Goal: Task Accomplishment & Management: Use online tool/utility

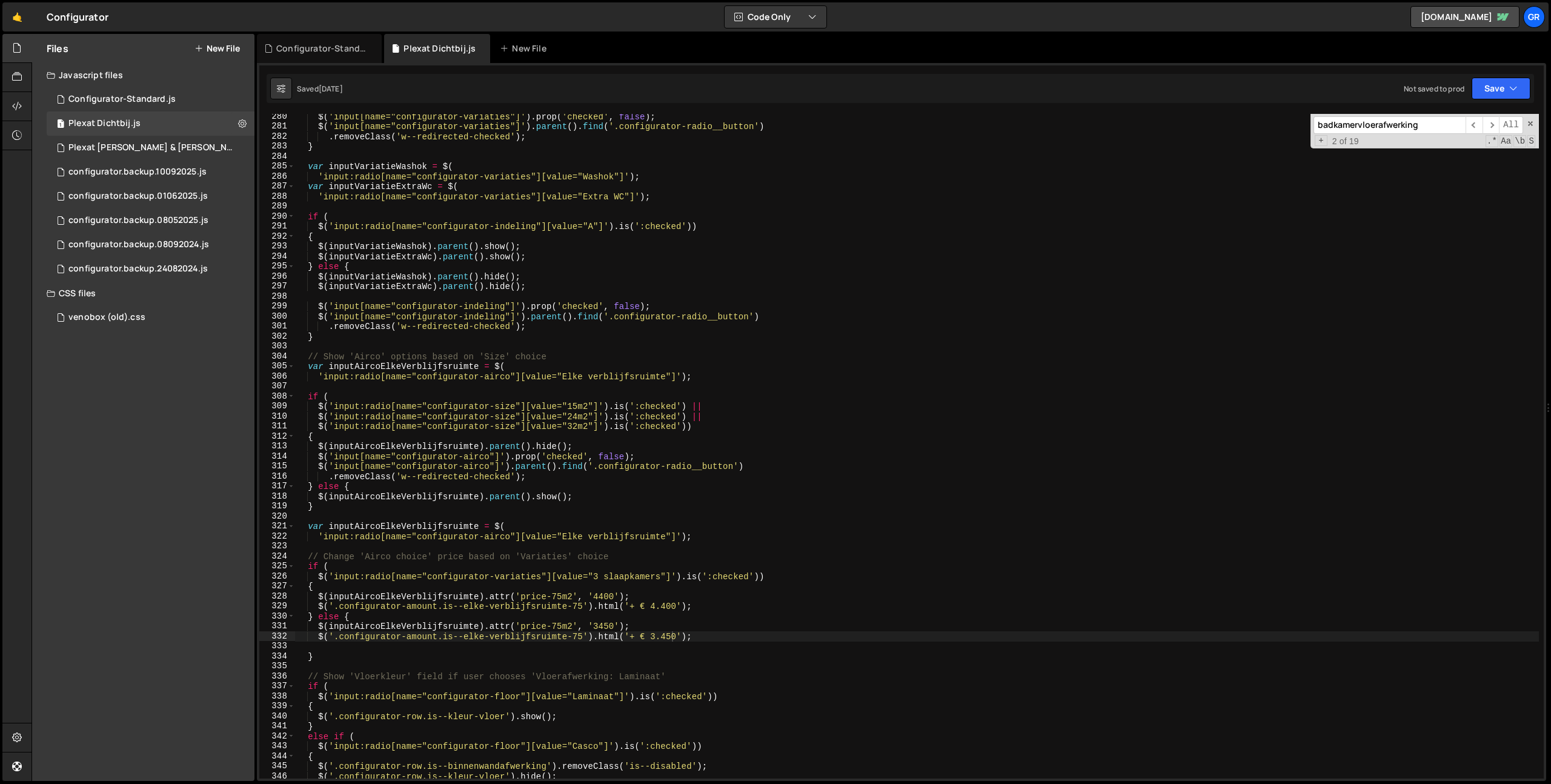
scroll to position [2792, 0]
click at [681, 320] on div "$ ( 'input[name="configurator-variaties"]' ) . prop ( 'checked' , false ) ; $ (…" at bounding box center [917, 454] width 1244 height 685
click at [802, 374] on div "$ ( 'input[name="configurator-variaties"]' ) . prop ( 'checked' , false ) ; $ (…" at bounding box center [917, 454] width 1244 height 685
type textarea "'input:radio[name="configurator-airco"][value="Elke verblijfsruimte"]');"
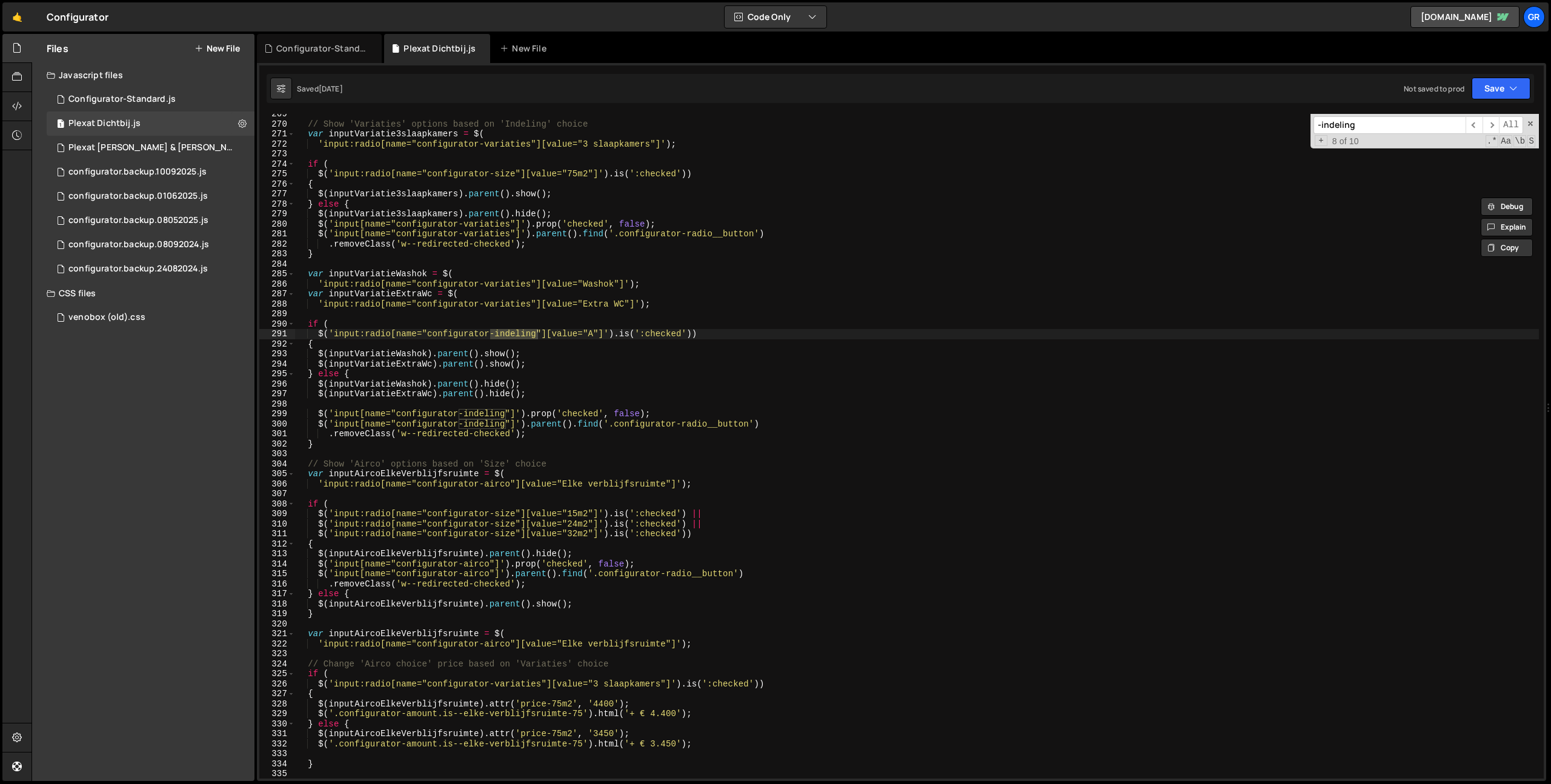
scroll to position [2684, 0]
type input "-indeling"
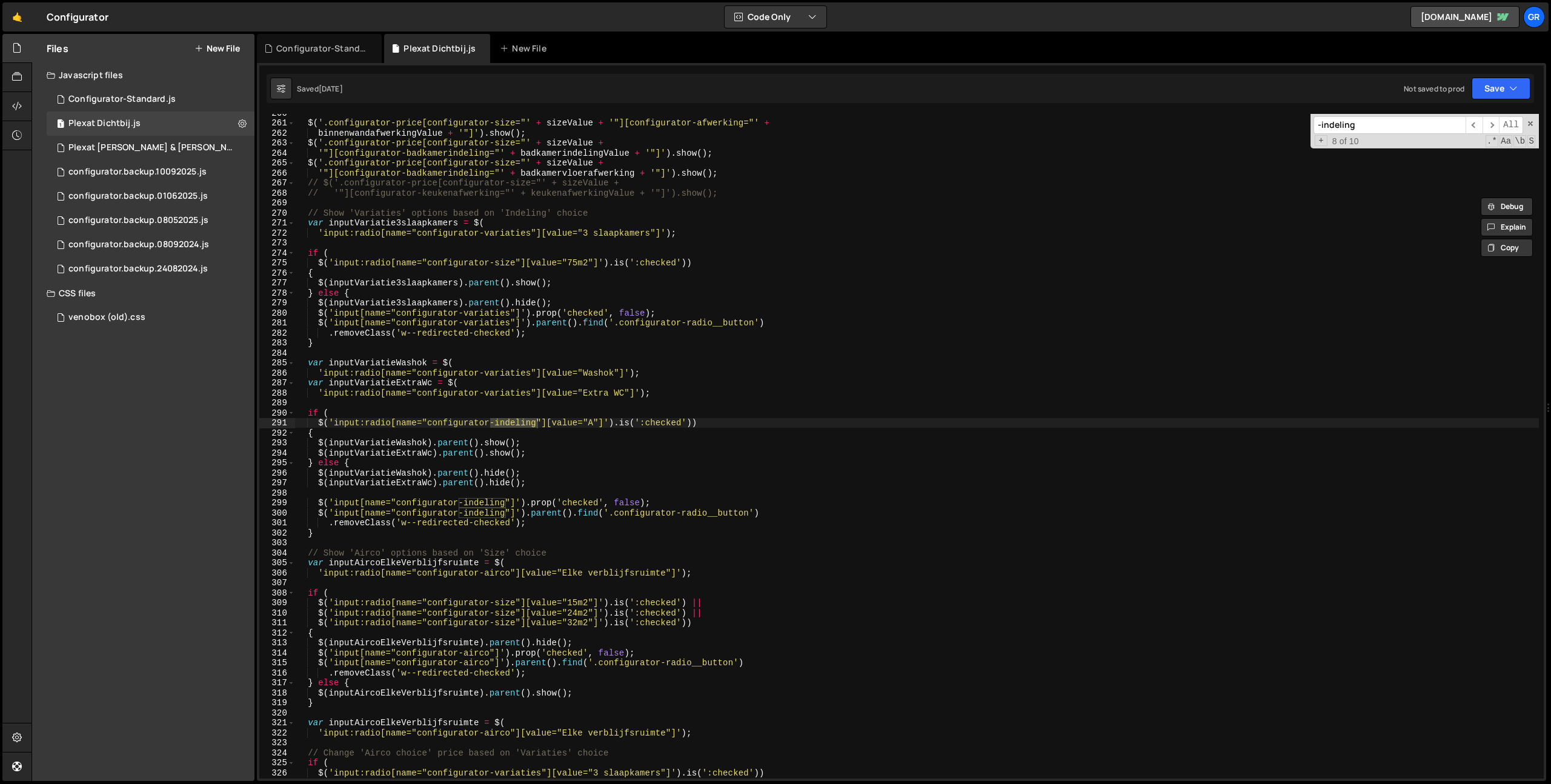
scroll to position [2529, 0]
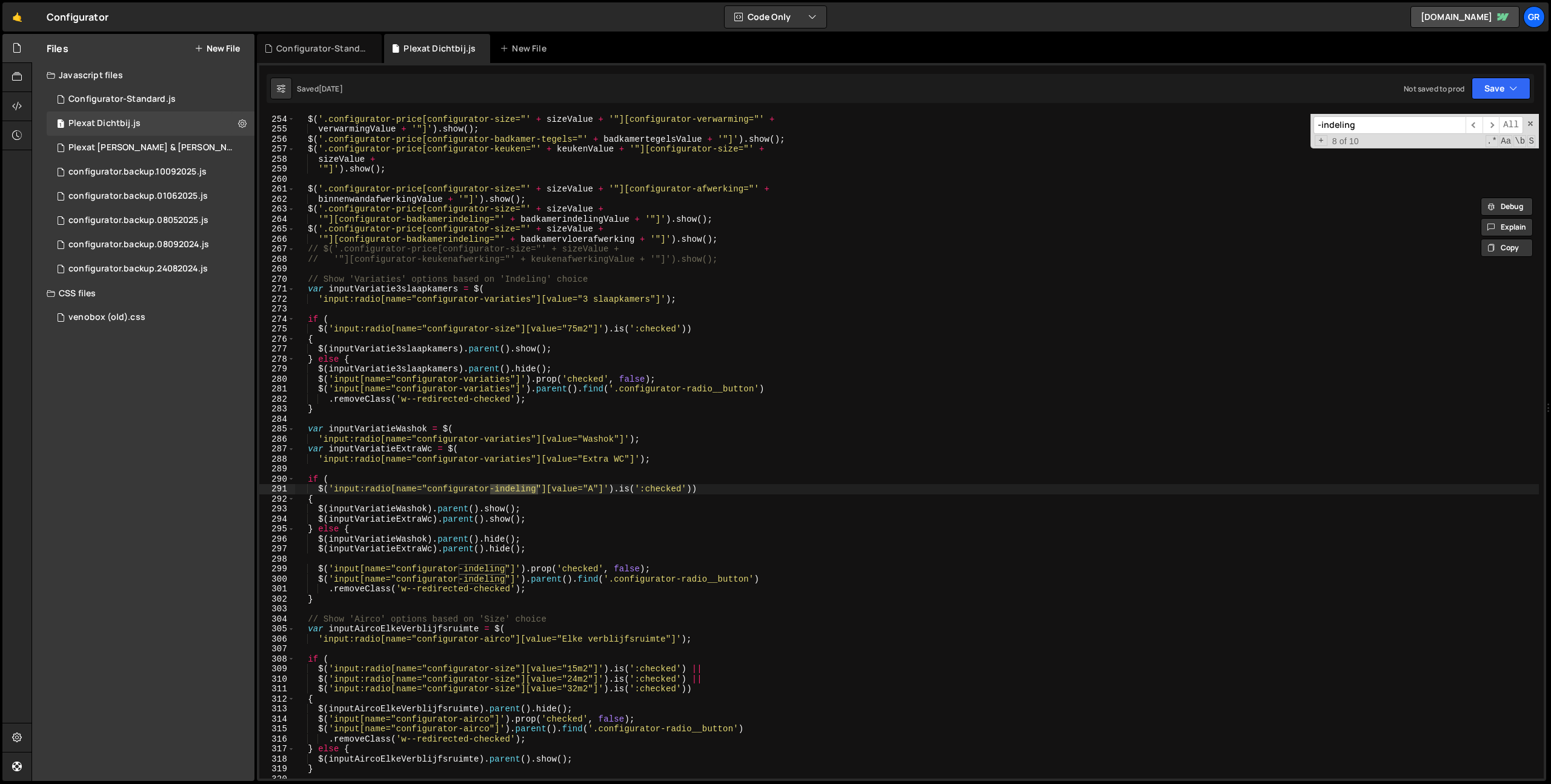
click at [306, 319] on div "aircoValue + '"]' ) . show ( ) ; $ ( '.configurator-price[configurator-size="' …" at bounding box center [917, 446] width 1244 height 685
click at [784, 264] on div "aircoValue + '"]' ) . show ( ) ; $ ( '.configurator-price[configurator-size="' …" at bounding box center [917, 446] width 1244 height 685
type textarea "// '"][configurator-keukenafwerking="' + keukenafwerkingValue + '"]').show();"
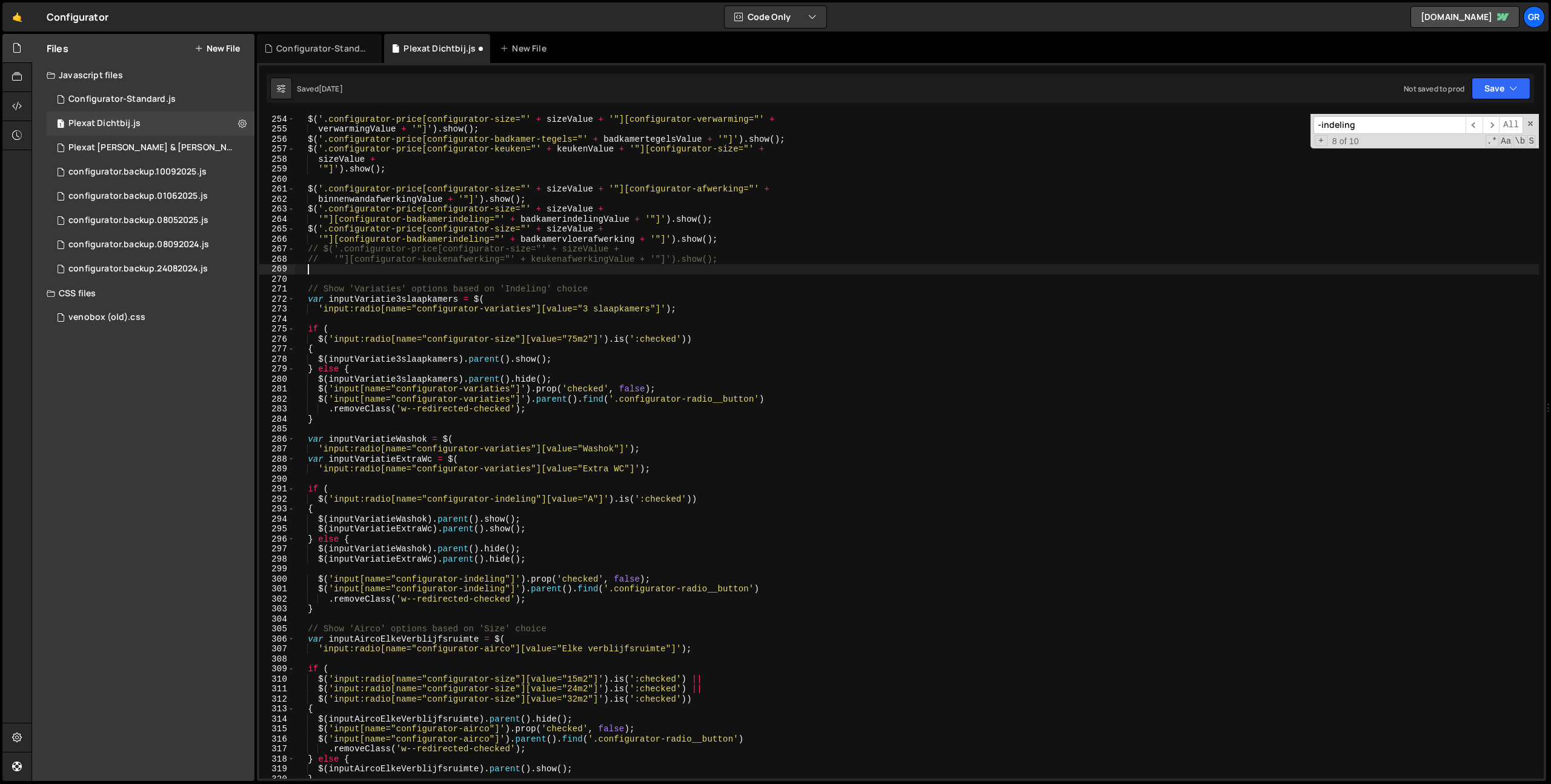
scroll to position [0, 0]
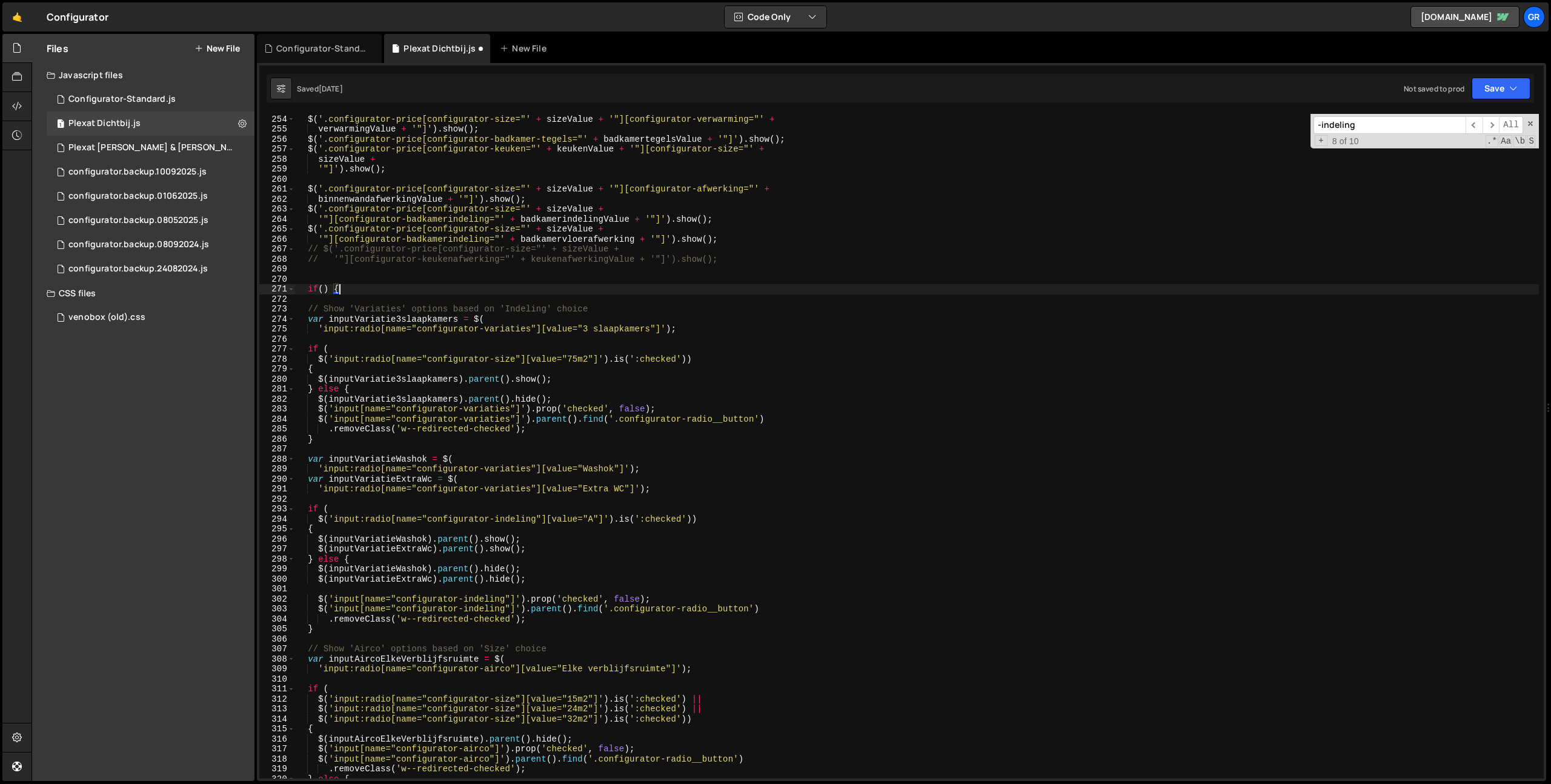
type textarea "if() {}"
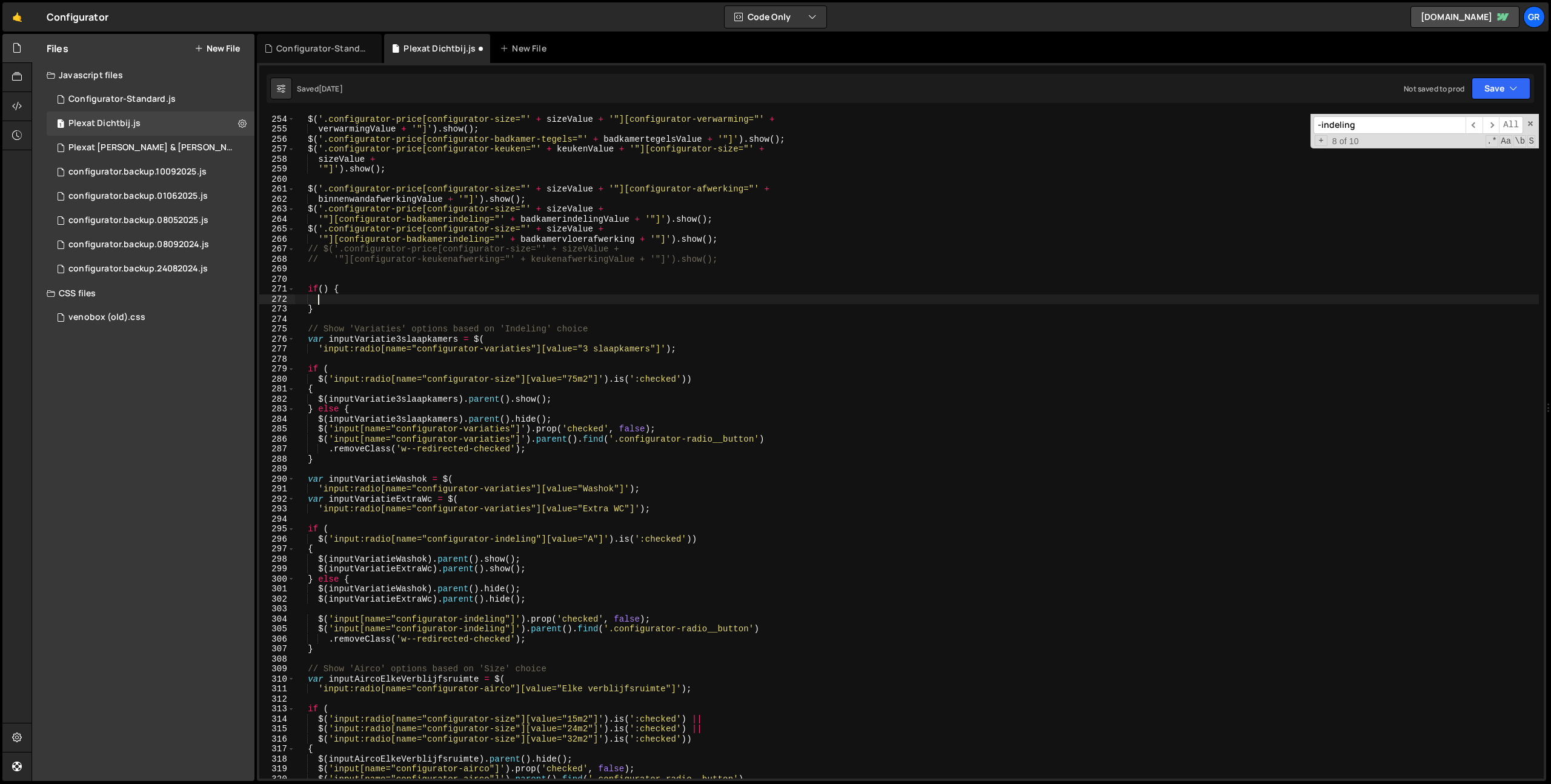
drag, startPoint x: 320, startPoint y: 378, endPoint x: 444, endPoint y: 381, distance: 124.0
click at [320, 378] on div "aircoValue + '"]' ) . show ( ) ; $ ( '.configurator-price[configurator-size="' …" at bounding box center [917, 446] width 1244 height 685
click at [715, 376] on div "aircoValue + '"]' ) . show ( ) ; $ ( '.configurator-price[configurator-size="' …" at bounding box center [917, 446] width 1244 height 685
click at [324, 288] on div "aircoValue + '"]' ) . show ( ) ; $ ( '.configurator-price[configurator-size="' …" at bounding box center [917, 446] width 1244 height 685
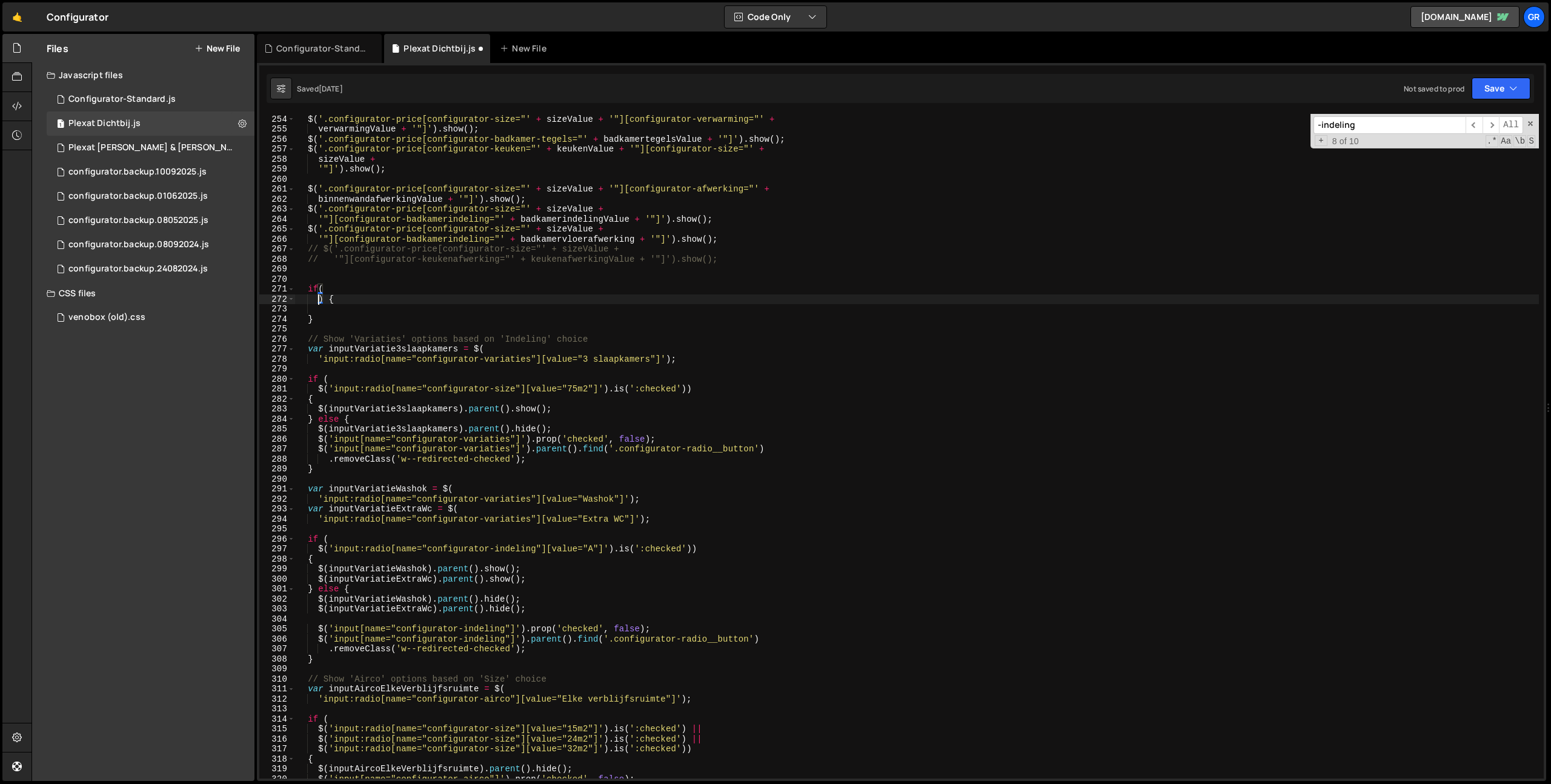
paste textarea "$('input:radio[name="configurator-size"][value="75m2"]').is(':checked'))"
click at [701, 299] on div "aircoValue + '"]' ) . show ( ) ; $ ( '.configurator-price[configurator-size="' …" at bounding box center [917, 446] width 1244 height 685
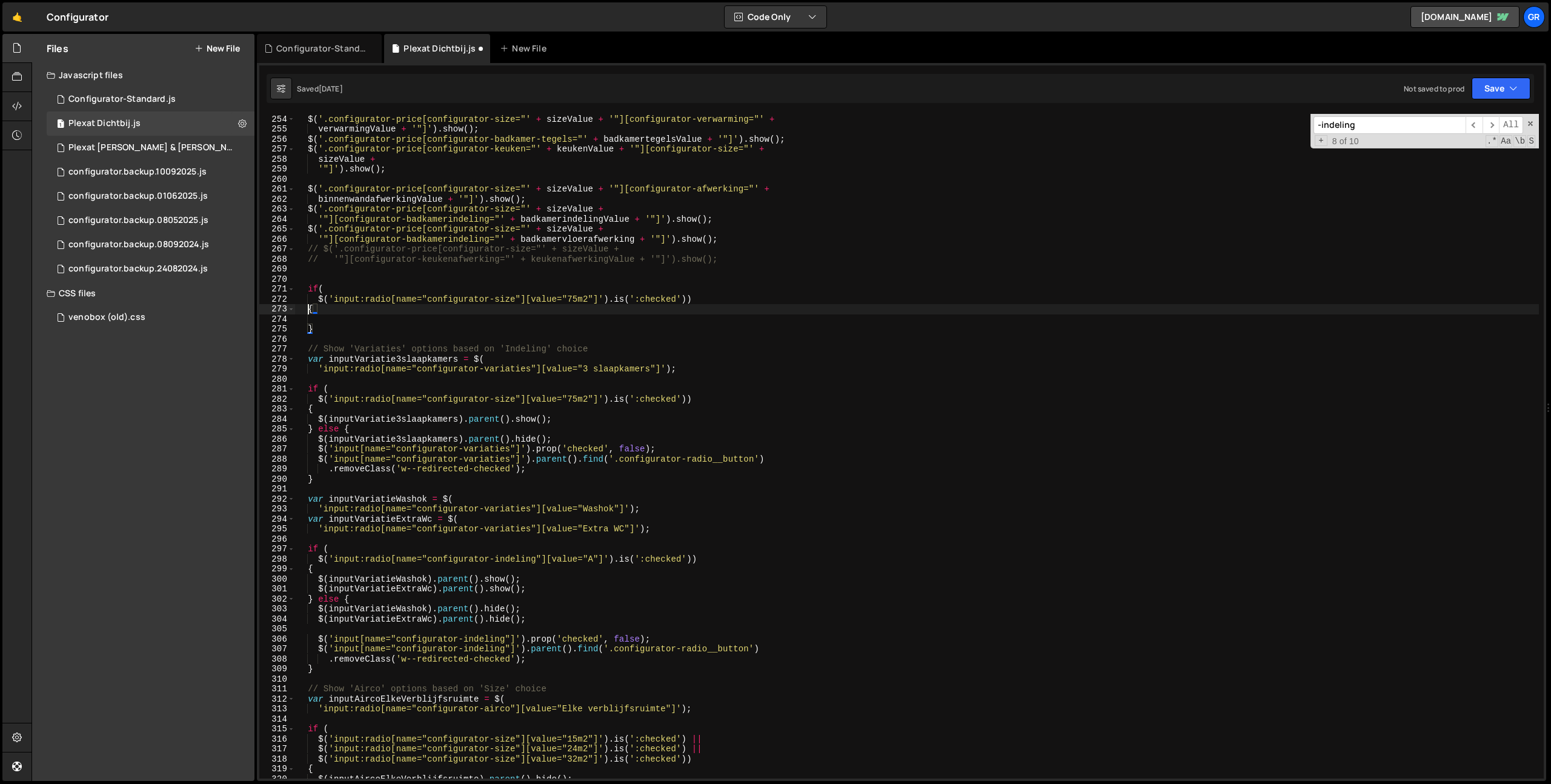
scroll to position [0, 1]
drag, startPoint x: 576, startPoint y: 300, endPoint x: 591, endPoint y: 315, distance: 21.2
click at [576, 300] on div "aircoValue + '"]' ) . show ( ) ; $ ( '.configurator-price[configurator-size="' …" at bounding box center [917, 446] width 1244 height 685
type textarea "$('input:radio[name="configurator-size"][value="15m2"]').is(':checked'))"
click at [321, 314] on div "aircoValue + '"]' ) . show ( ) ; $ ( '.configurator-price[configurator-size="' …" at bounding box center [917, 446] width 1244 height 685
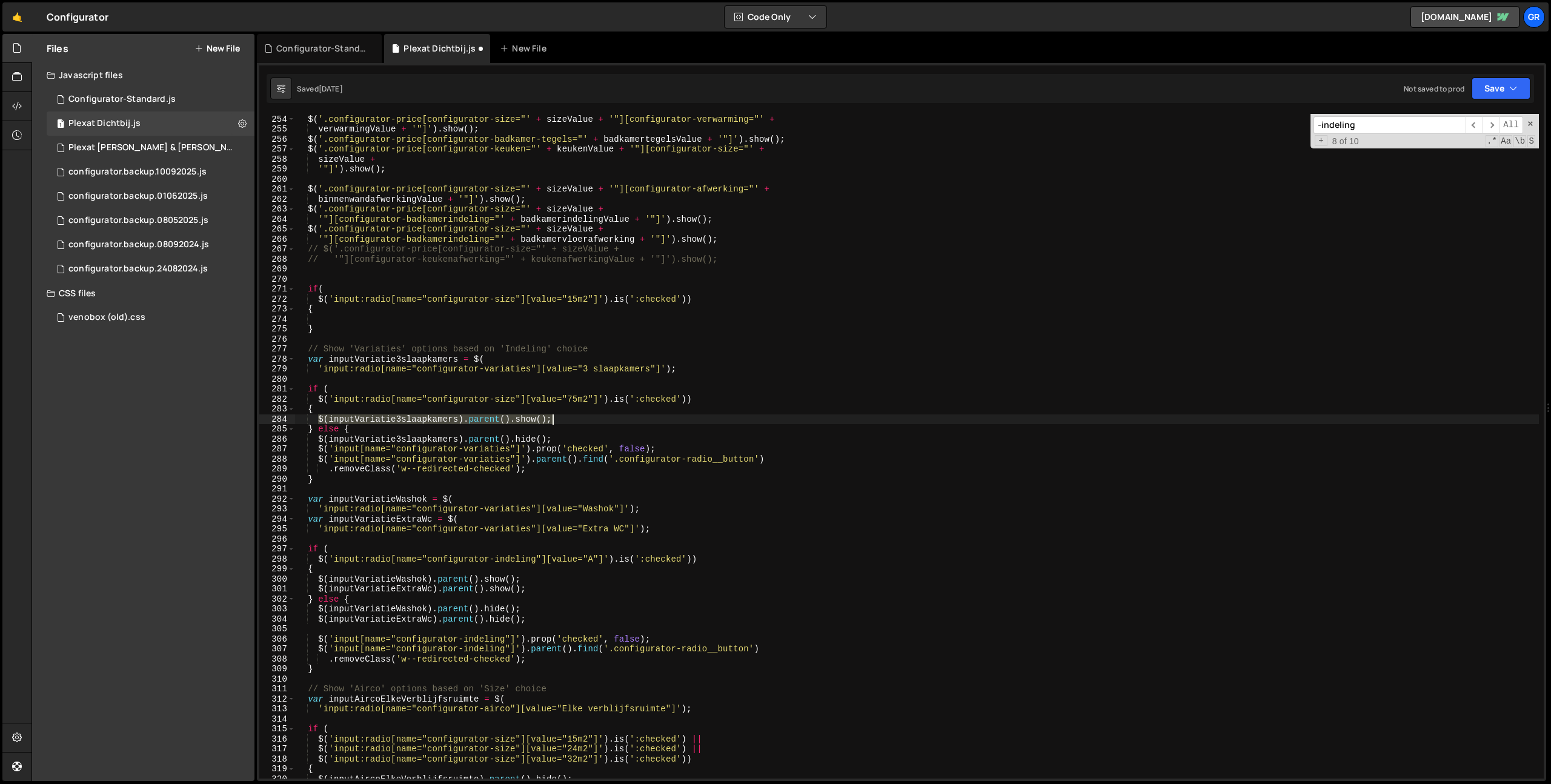
drag, startPoint x: 318, startPoint y: 419, endPoint x: 609, endPoint y: 422, distance: 291.0
click at [609, 422] on div "aircoValue + '"]' ) . show ( ) ; $ ( '.configurator-price[configurator-size="' …" at bounding box center [917, 446] width 1244 height 685
type textarea "$(inputVariatie3slaapkamers).parent().show();"
click at [354, 317] on div "aircoValue + '"]' ) . show ( ) ; $ ( '.configurator-price[configurator-size="' …" at bounding box center [917, 446] width 1244 height 685
paste textarea "$(inputVariatie3slaapkamers).parent().show();"
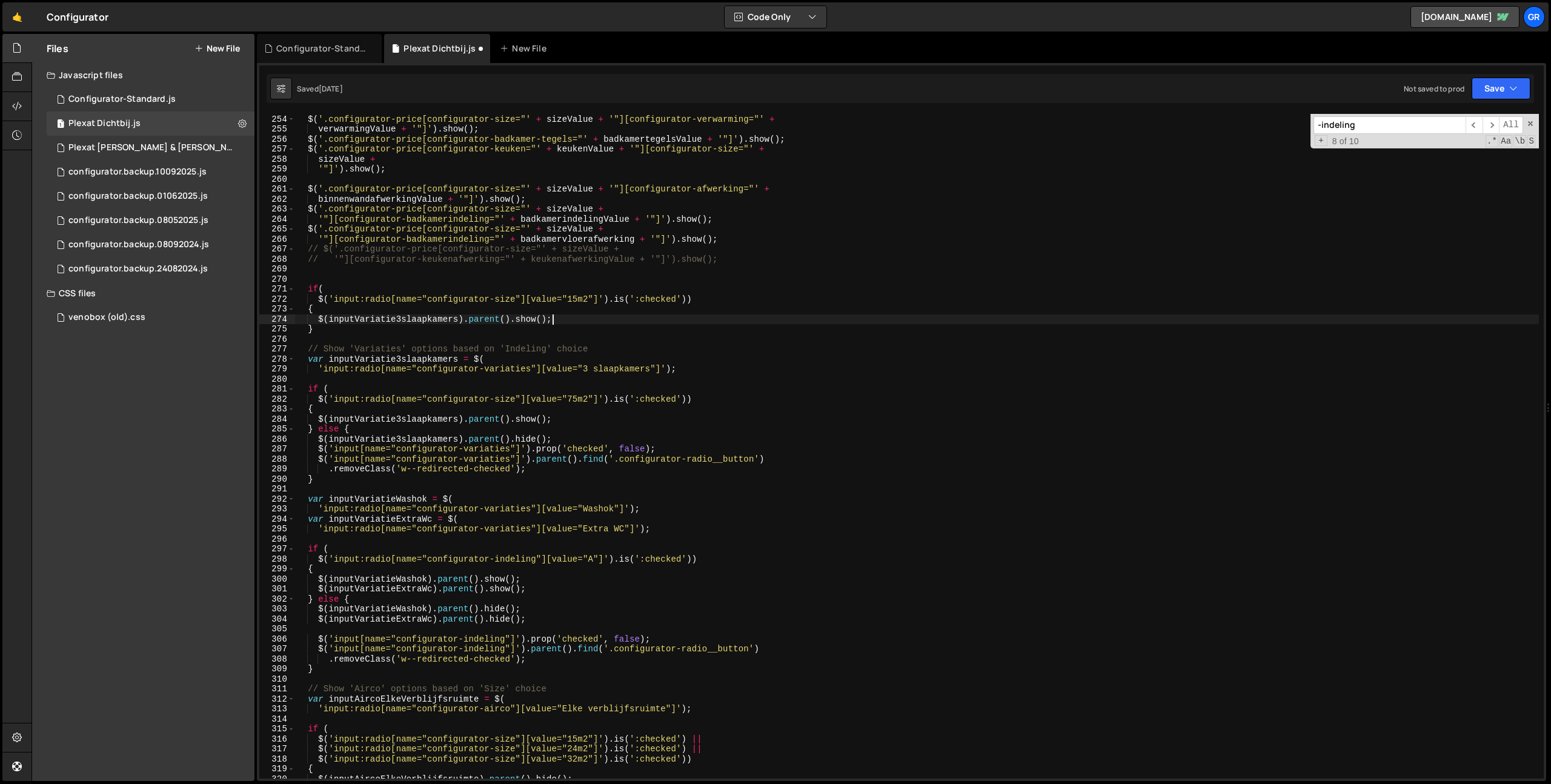
click at [340, 320] on div "aircoValue + '"]' ) . show ( ) ; $ ( '.configurator-price[configurator-size="' …" at bounding box center [917, 446] width 1244 height 685
paste textarea "configurator-row'"
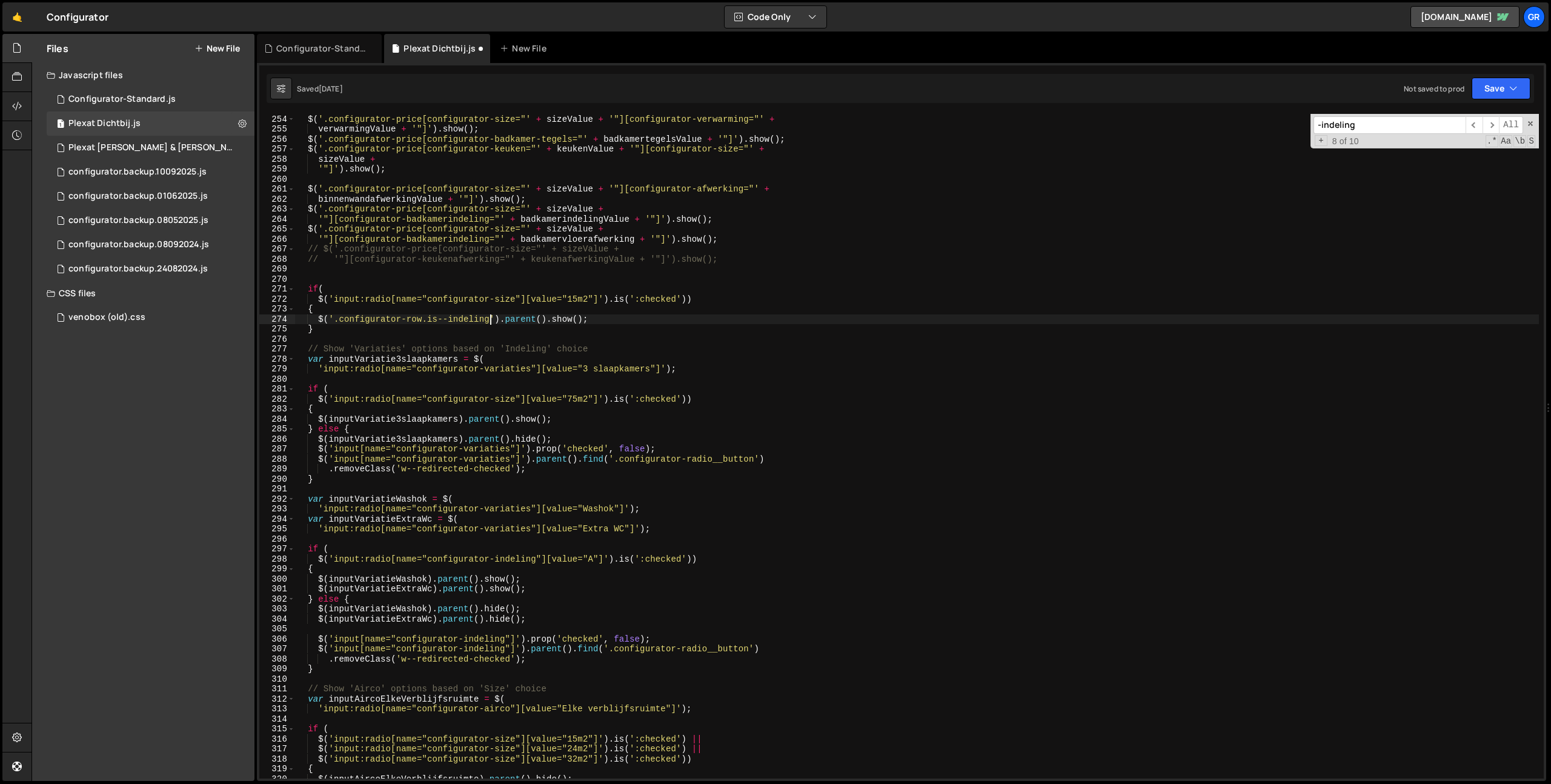
click at [521, 318] on div "aircoValue + '"]' ) . show ( ) ; $ ( '.configurator-price[configurator-size="' …" at bounding box center [917, 446] width 1244 height 685
click at [391, 326] on div "aircoValue + '"]' ) . show ( ) ; $ ( '.configurator-price[configurator-size="' …" at bounding box center [917, 446] width 1244 height 685
type textarea "} else {"
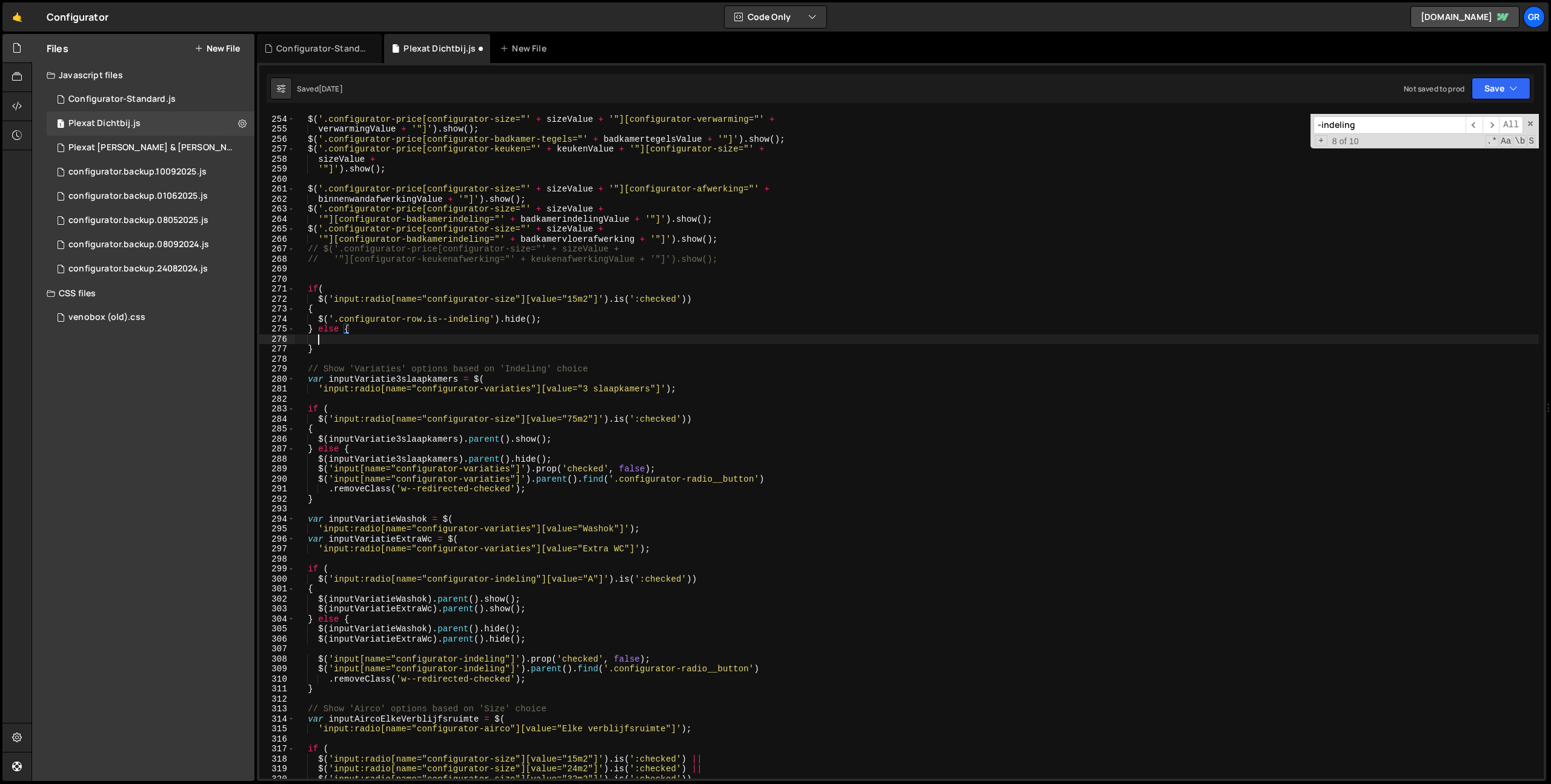
scroll to position [0, 1]
drag, startPoint x: 316, startPoint y: 316, endPoint x: 484, endPoint y: 328, distance: 168.4
click at [581, 324] on div "aircoValue + '"]' ) . show ( ) ; $ ( '.configurator-price[configurator-size="' …" at bounding box center [917, 446] width 1244 height 685
type textarea "$('.configurator-row.is--indeling').hide();"
click at [349, 340] on div "aircoValue + '"]' ) . show ( ) ; $ ( '.configurator-price[configurator-size="' …" at bounding box center [917, 446] width 1244 height 685
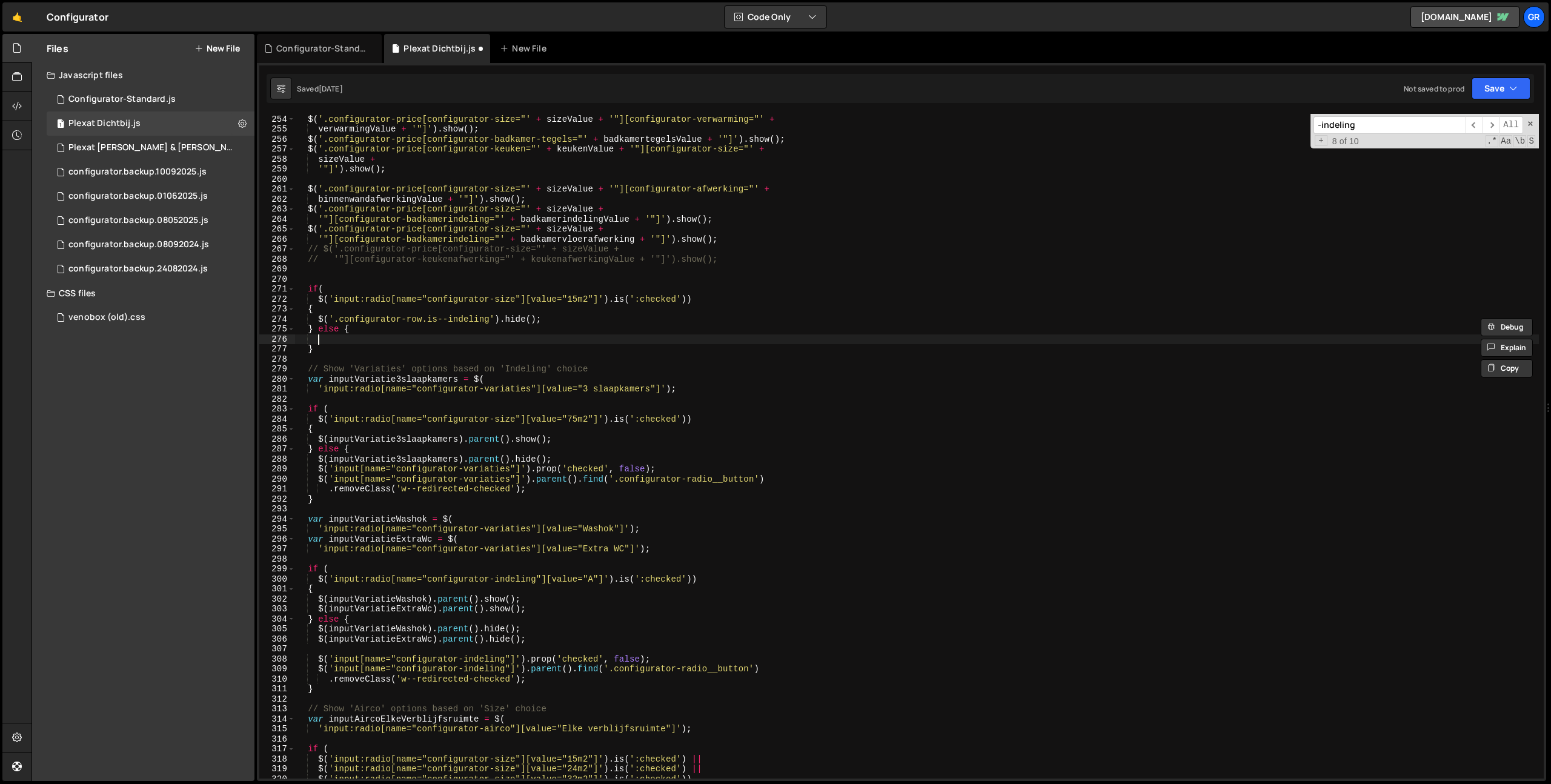
paste textarea "$('.configurator-row.is--indeling').hide();"
click at [523, 339] on div "aircoValue + '"]' ) . show ( ) ; $ ( '.configurator-price[configurator-size="' …" at bounding box center [917, 446] width 1244 height 685
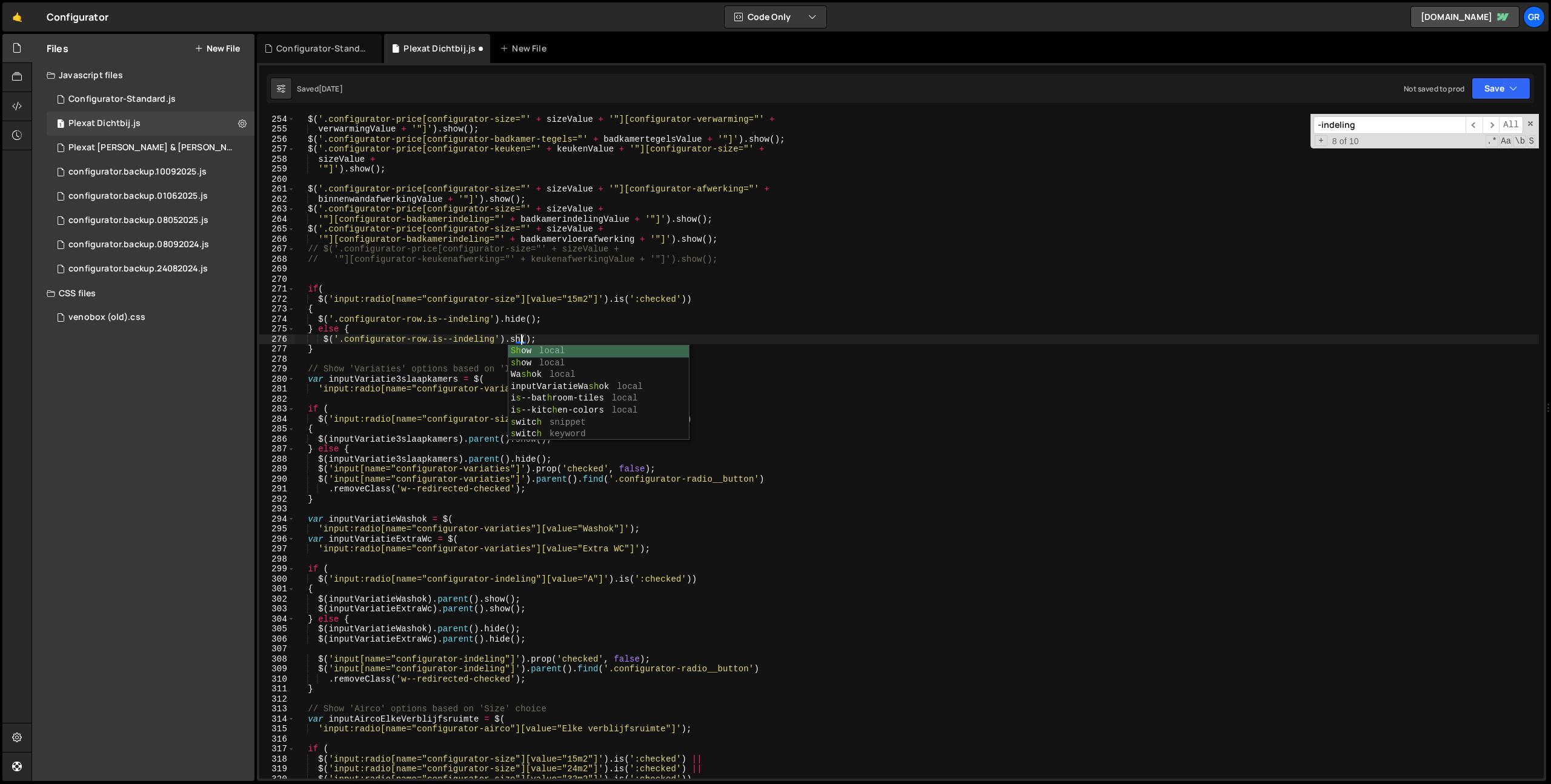
scroll to position [0, 16]
click at [323, 340] on div "aircoValue + '"]' ) . show ( ) ; $ ( '.configurator-price[configurator-size="' …" at bounding box center [917, 446] width 1244 height 685
click at [684, 335] on div "aircoValue + '"]' ) . show ( ) ; $ ( '.configurator-price[configurator-size="' …" at bounding box center [917, 446] width 1244 height 685
click at [1517, 85] on icon "button" at bounding box center [1514, 88] width 9 height 12
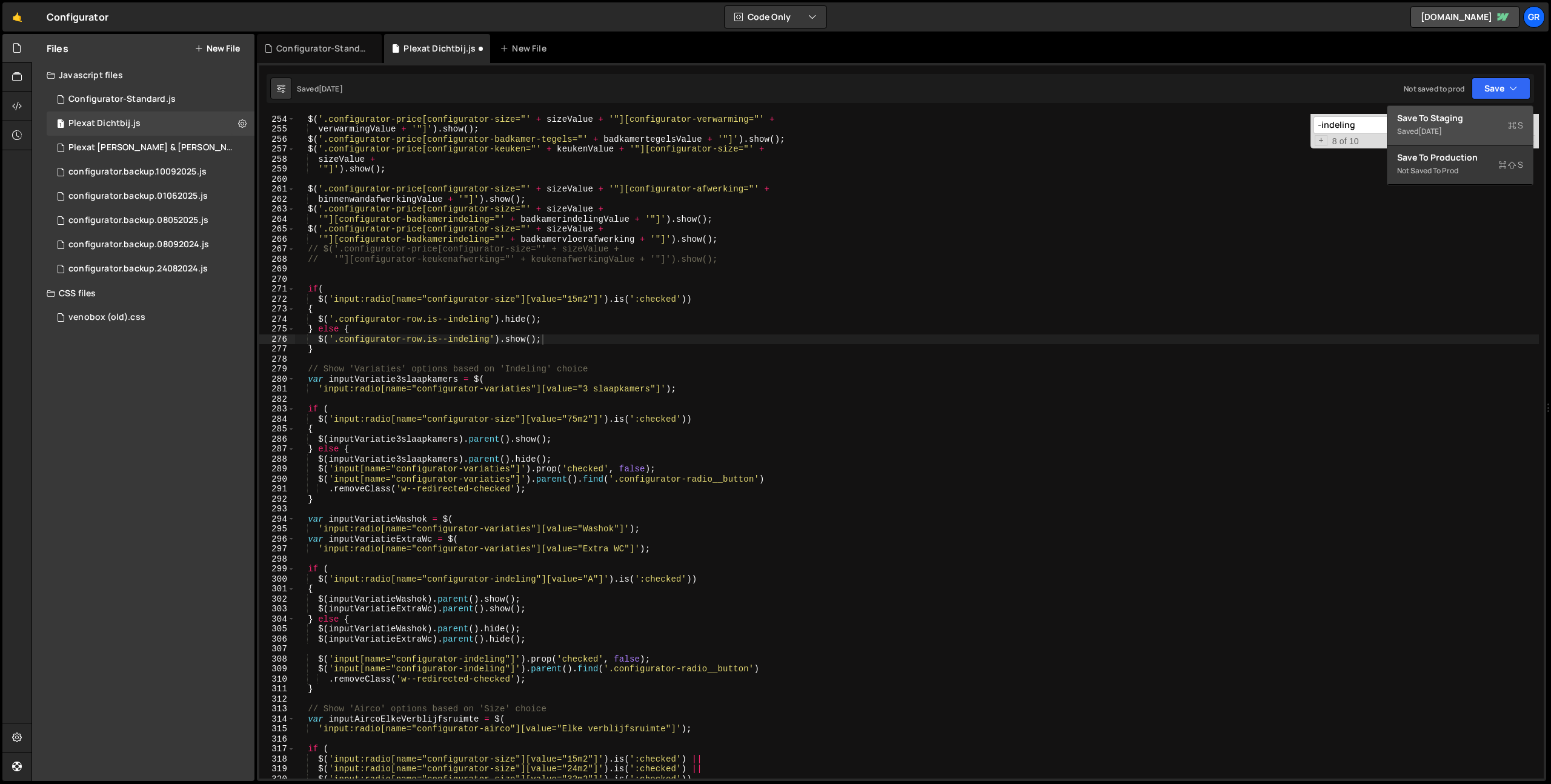
click at [1492, 117] on div "Save to Staging S" at bounding box center [1460, 118] width 126 height 12
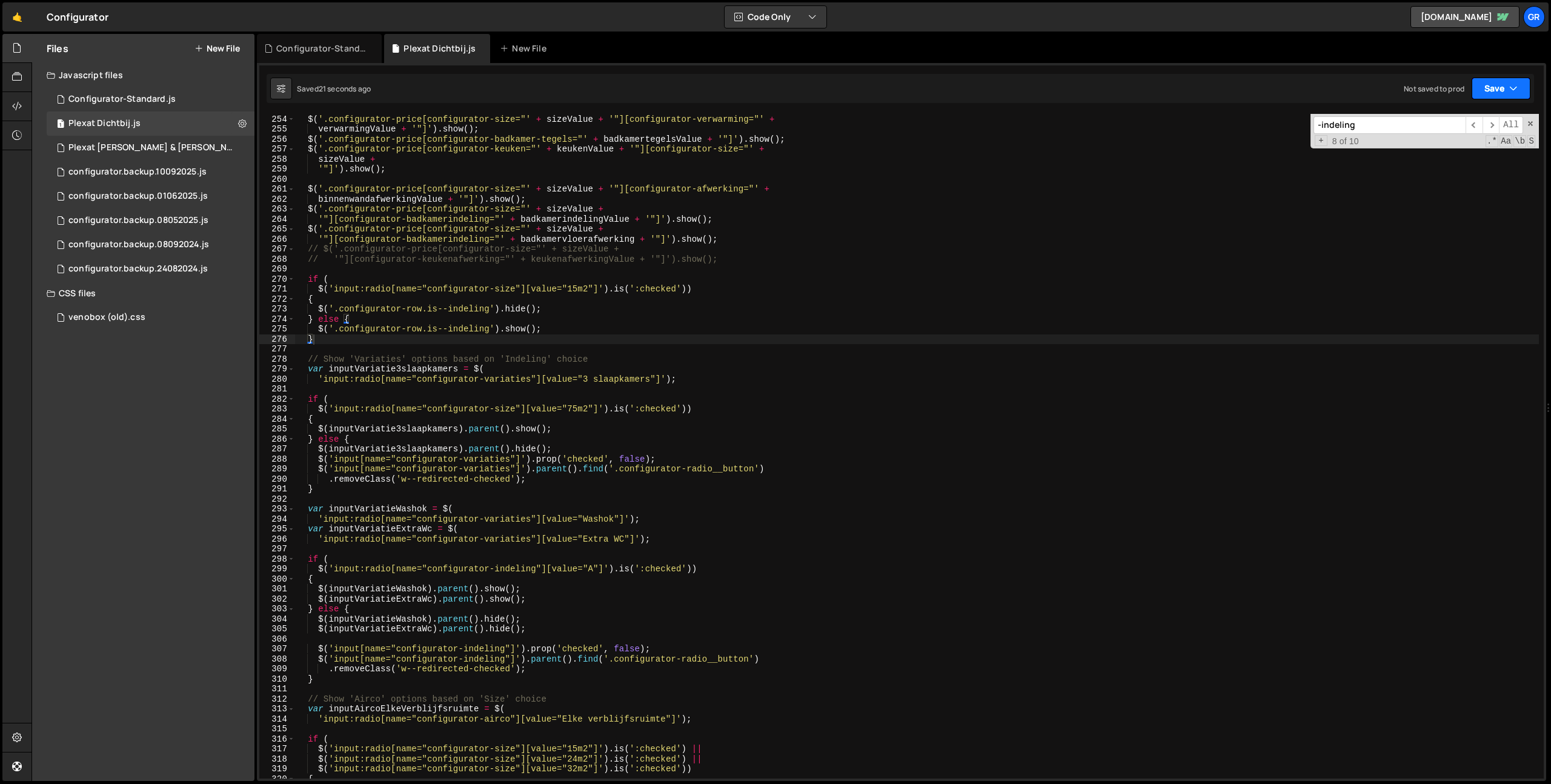
click at [1504, 89] on button "Save" at bounding box center [1501, 88] width 59 height 22
click at [1477, 119] on div "Save to Staging S" at bounding box center [1460, 118] width 126 height 12
click at [319, 308] on div "aircoValue + '"]' ) . show ( ) ; $ ( '.configurator-price[configurator-size="' …" at bounding box center [917, 446] width 1244 height 685
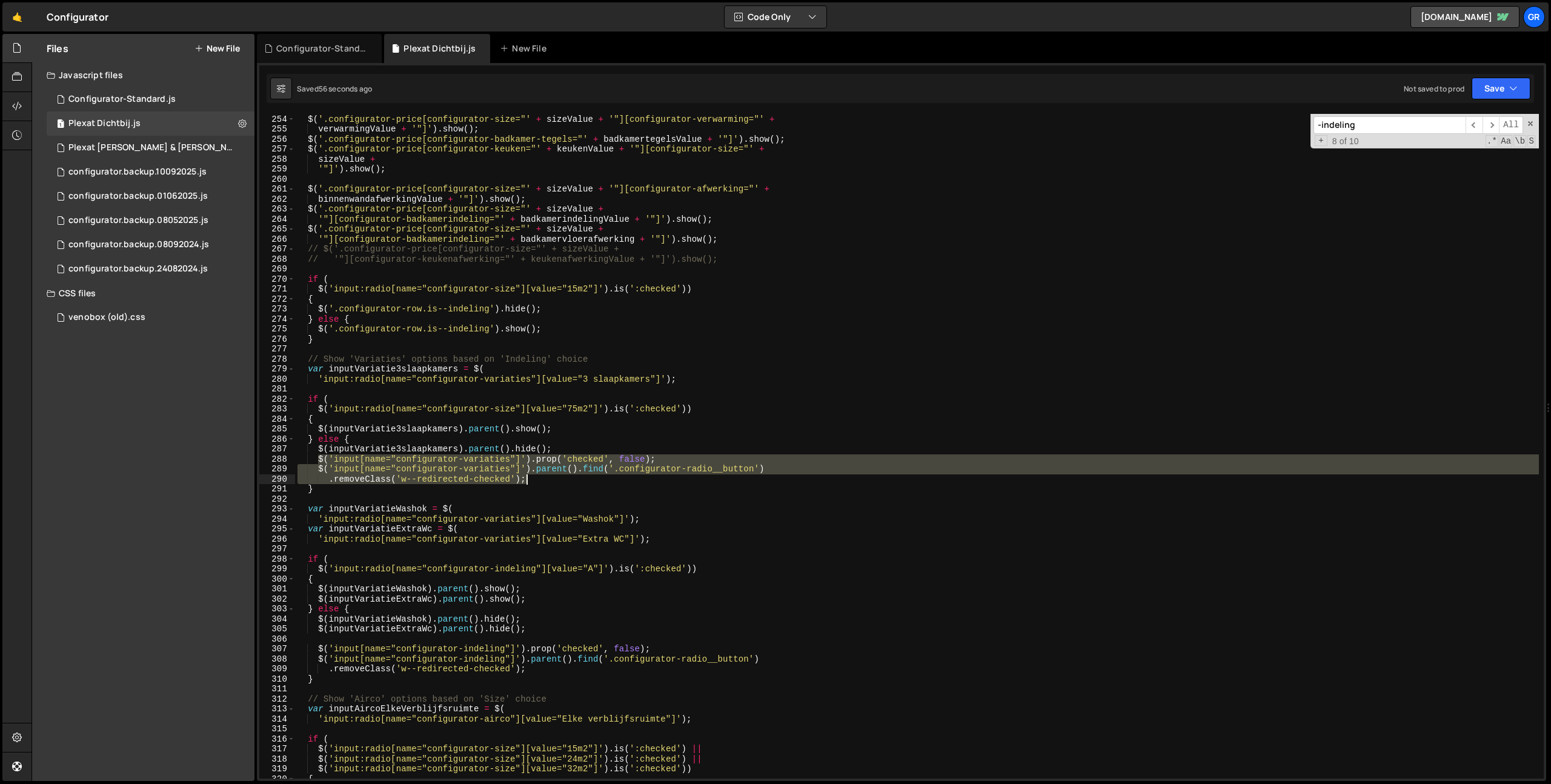
drag, startPoint x: 320, startPoint y: 458, endPoint x: 572, endPoint y: 480, distance: 253.0
click at [572, 480] on div "aircoValue + '"]' ) . show ( ) ; $ ( '.configurator-price[configurator-size="' …" at bounding box center [917, 446] width 1244 height 685
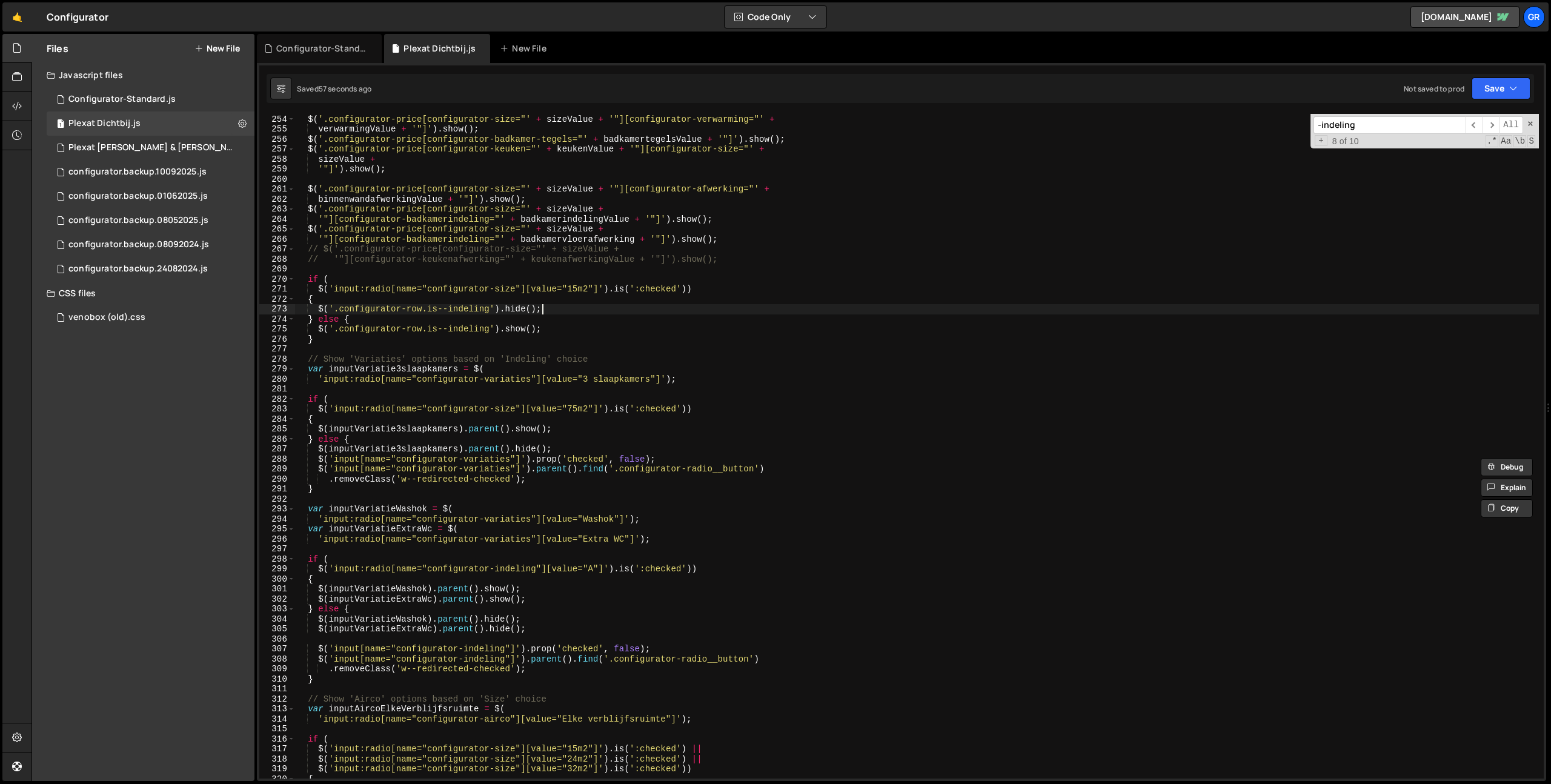
click at [569, 310] on div "aircoValue + '"]' ) . show ( ) ; $ ( '.configurator-price[configurator-size="' …" at bounding box center [917, 446] width 1244 height 685
type textarea "$('.configurator-row.is--indeling').hide();"
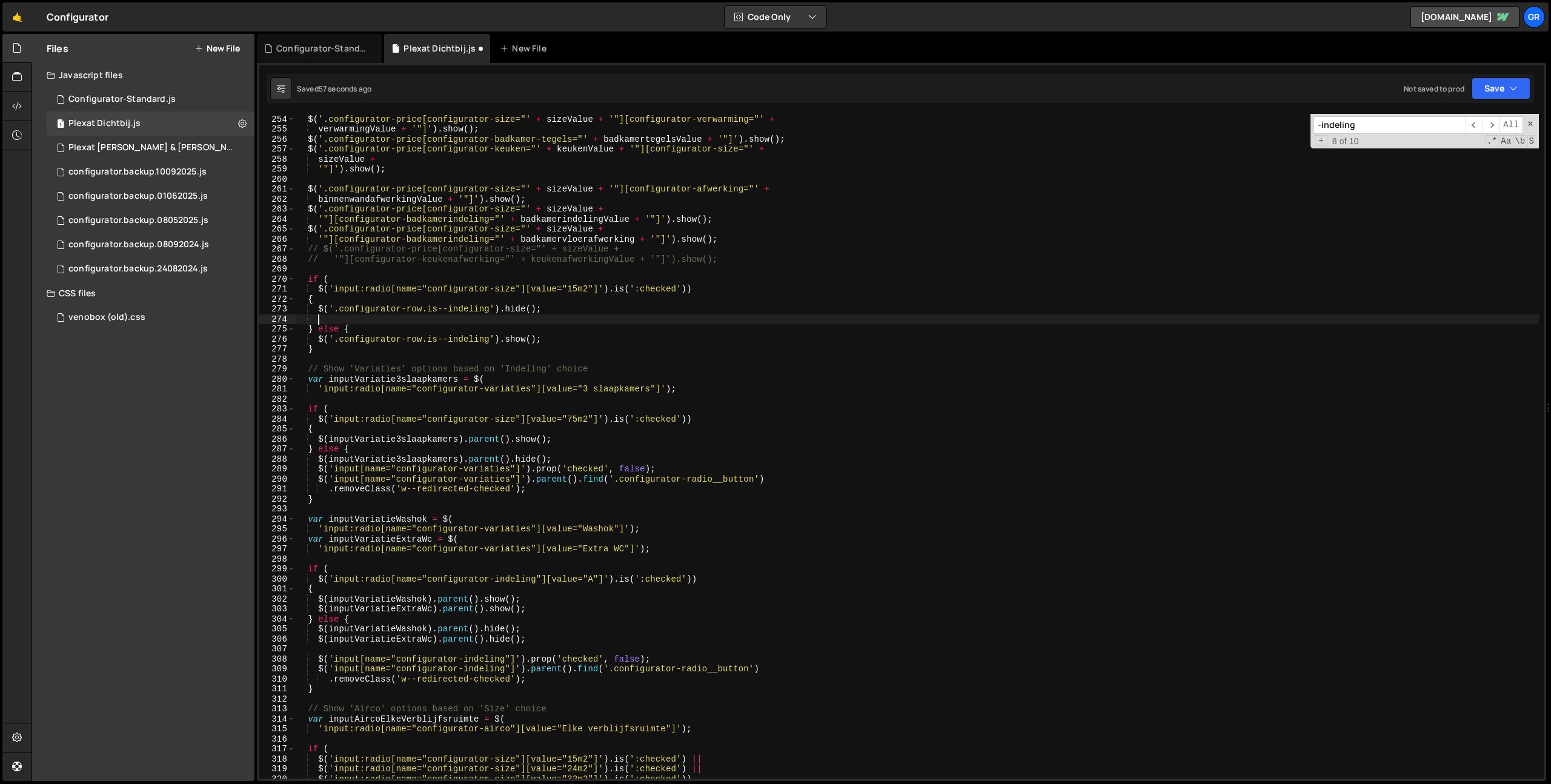
scroll to position [0, 1]
paste textarea ".removeClass('w--redirected-checked');"
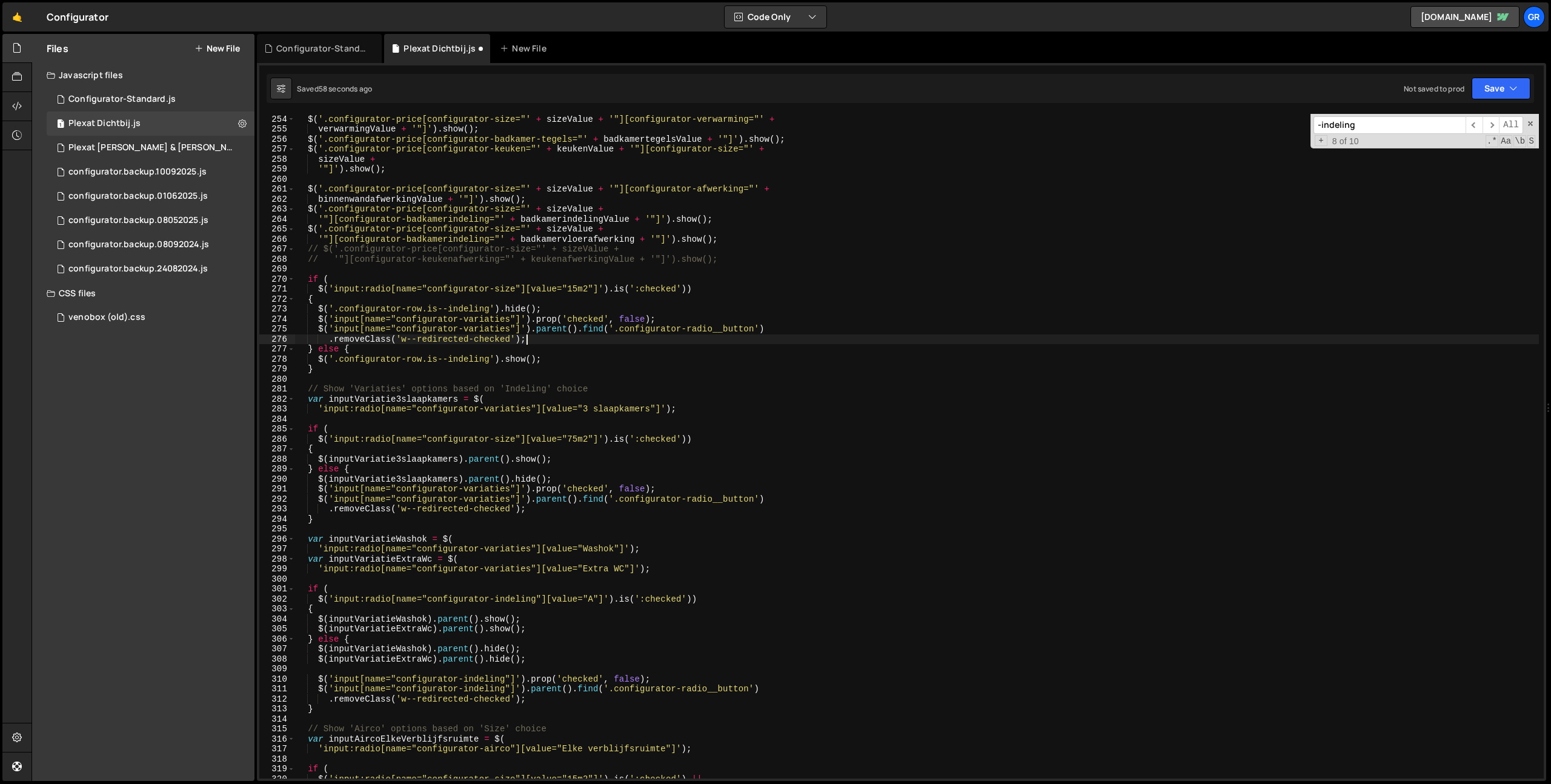
click at [495, 320] on div "aircoValue + '"]' ) . show ( ) ; $ ( '.configurator-price[configurator-size="' …" at bounding box center [917, 446] width 1244 height 685
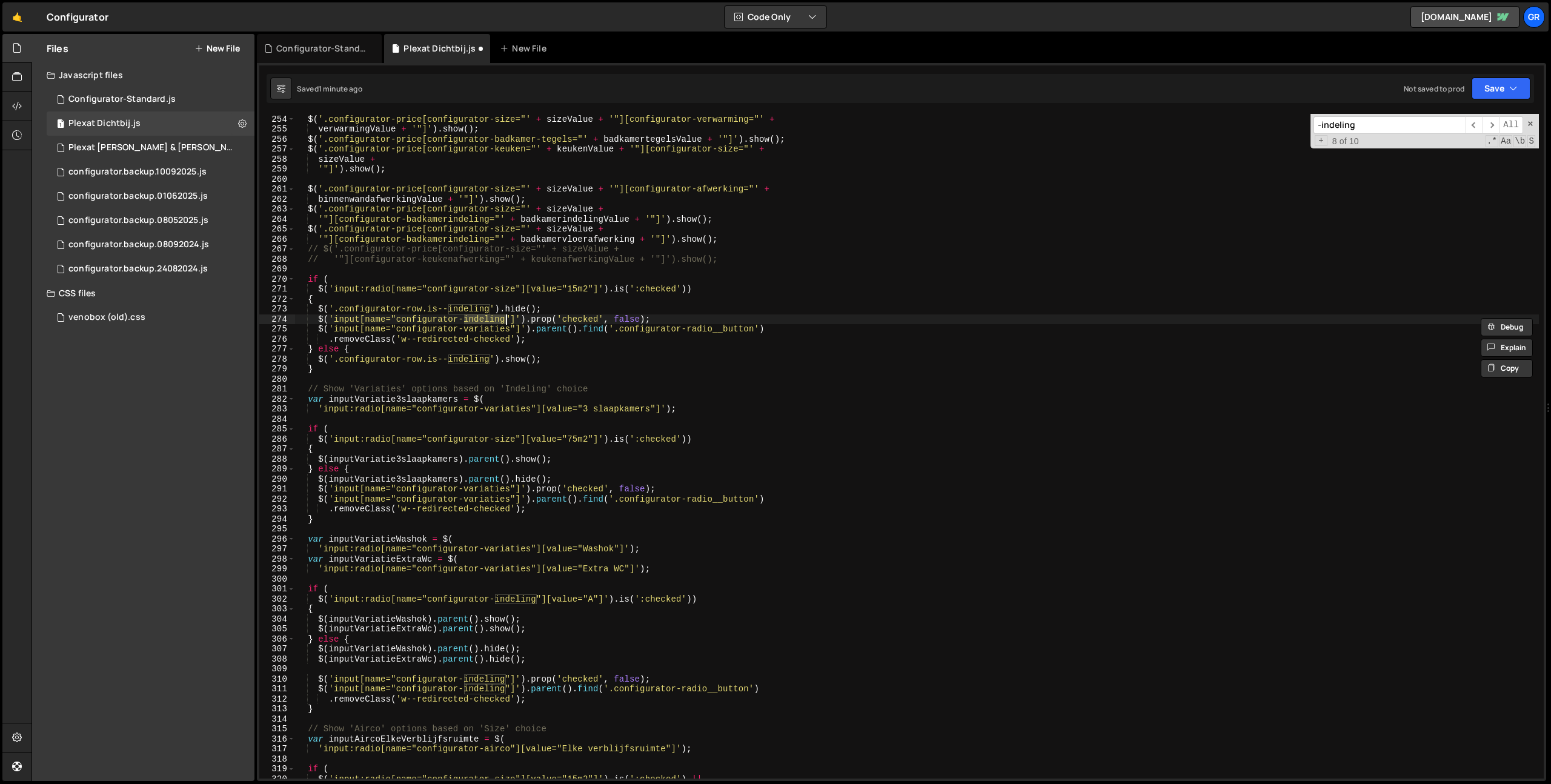
click at [490, 328] on div "aircoValue + '"]' ) . show ( ) ; $ ( '.configurator-price[configurator-size="' …" at bounding box center [917, 446] width 1244 height 685
paste textarea "indeling"
click at [587, 346] on div "aircoValue + '"]' ) . show ( ) ; $ ( '.configurator-price[configurator-size="' …" at bounding box center [917, 446] width 1244 height 685
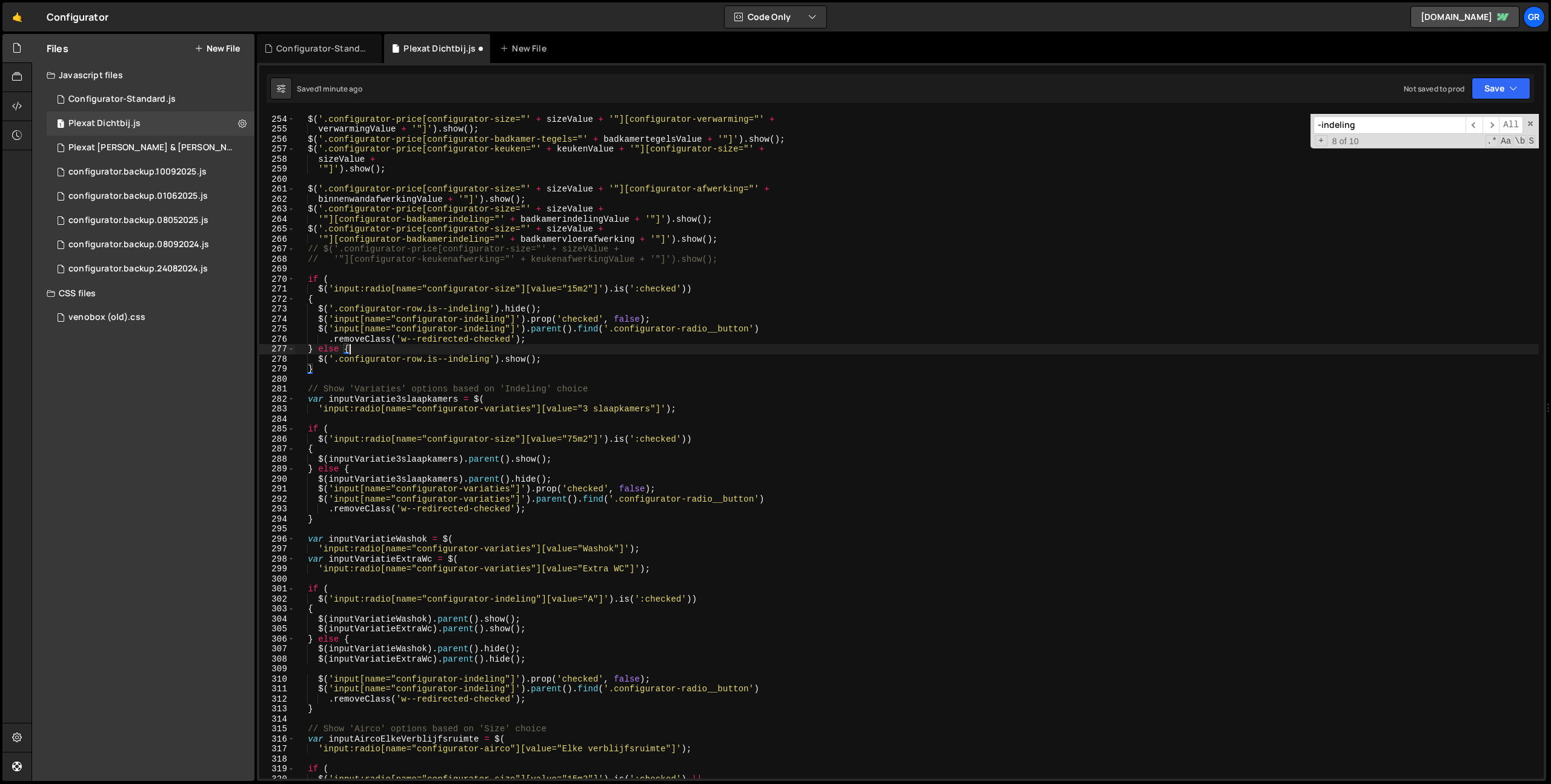
click at [588, 338] on div "aircoValue + '"]' ) . show ( ) ; $ ( '.configurator-price[configurator-size="' …" at bounding box center [917, 446] width 1244 height 685
click at [1514, 79] on button "Save" at bounding box center [1501, 88] width 59 height 22
click at [1506, 98] on button "Save" at bounding box center [1501, 88] width 59 height 22
click at [1510, 84] on icon "button" at bounding box center [1514, 88] width 9 height 12
click at [1491, 115] on div "Save to Staging S" at bounding box center [1460, 118] width 126 height 12
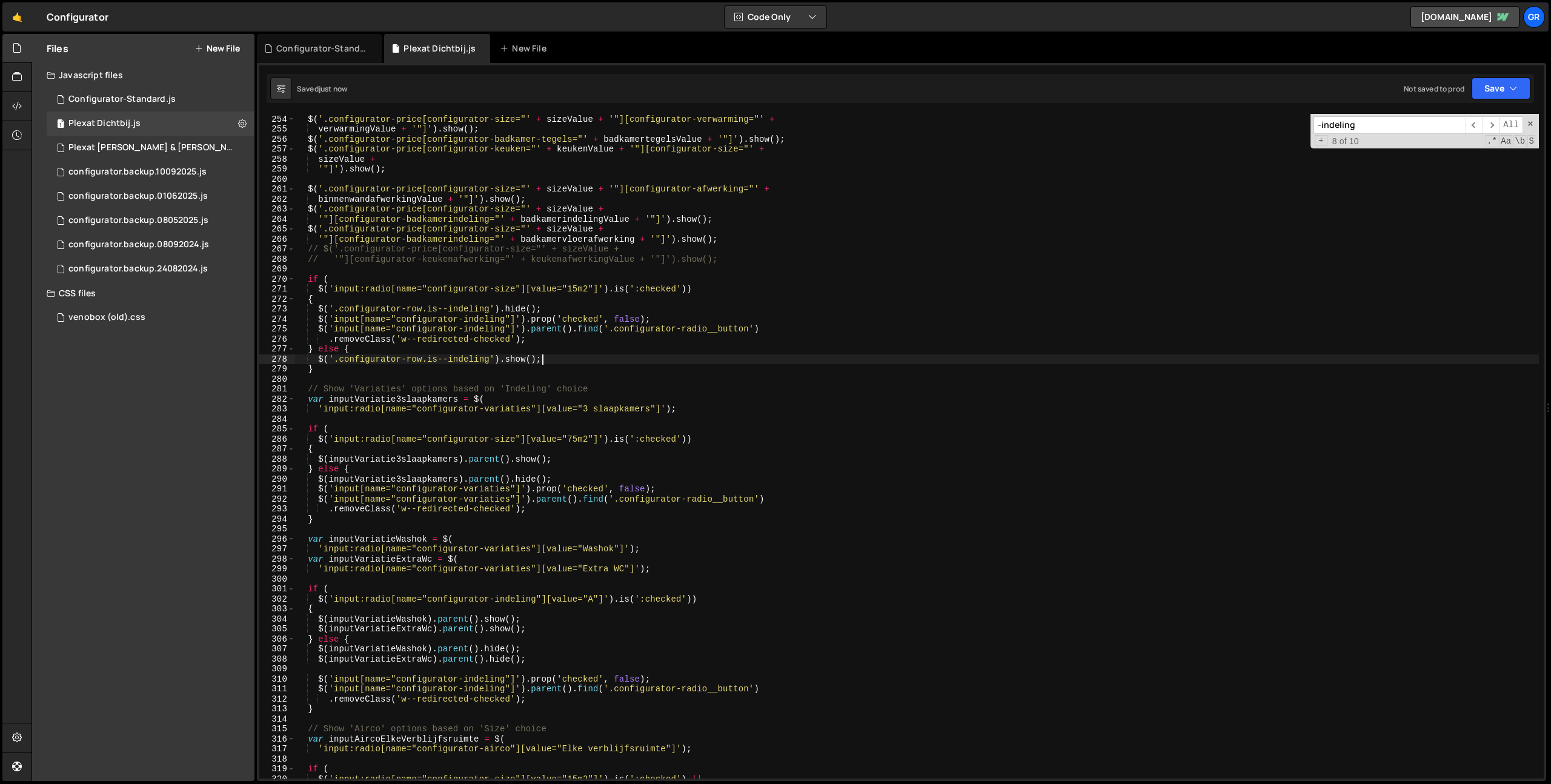
click at [573, 357] on div "aircoValue + '"]' ) . show ( ) ; $ ( '.configurator-price[configurator-size="' …" at bounding box center [917, 446] width 1244 height 685
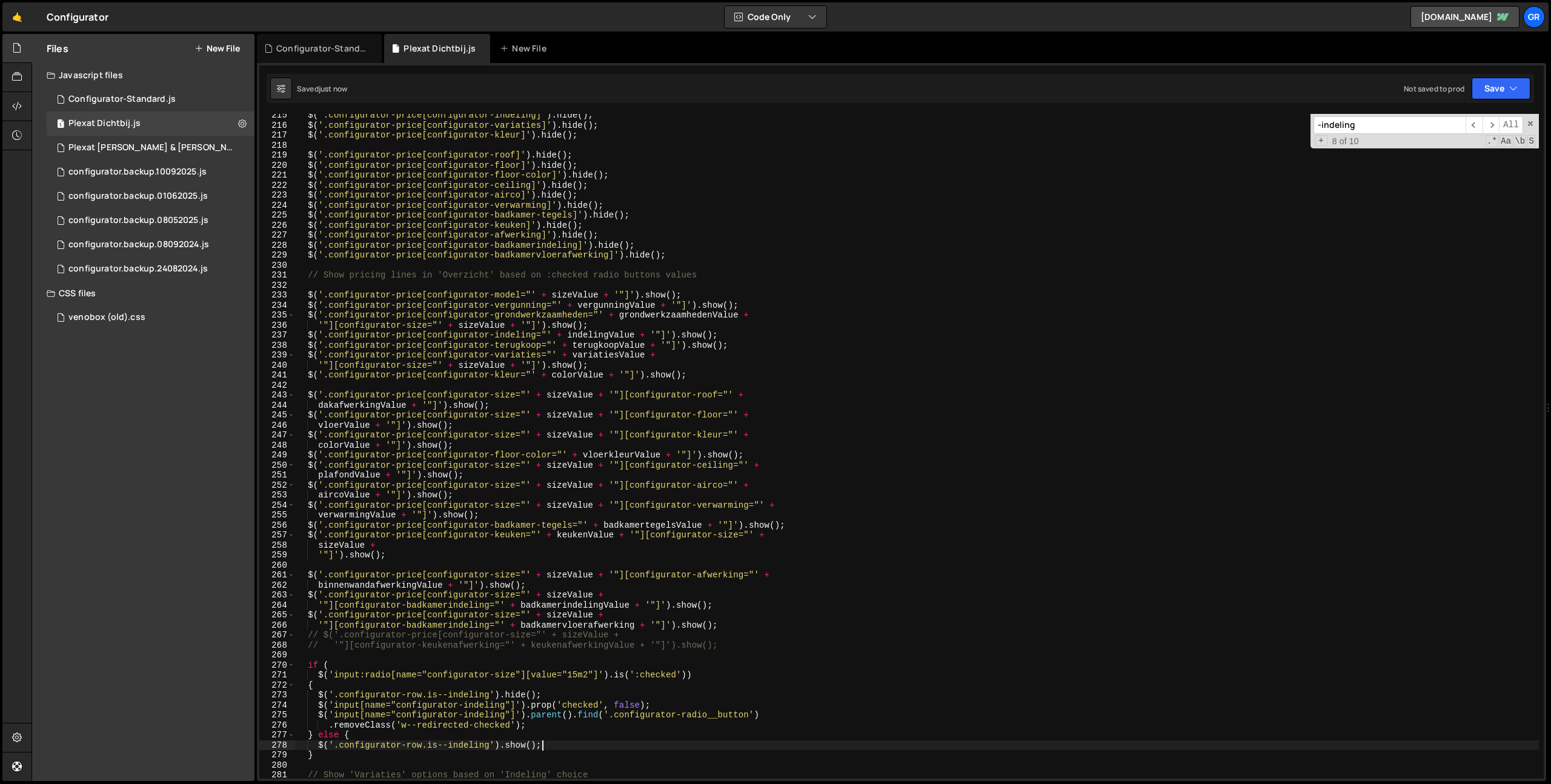
scroll to position [2127, 0]
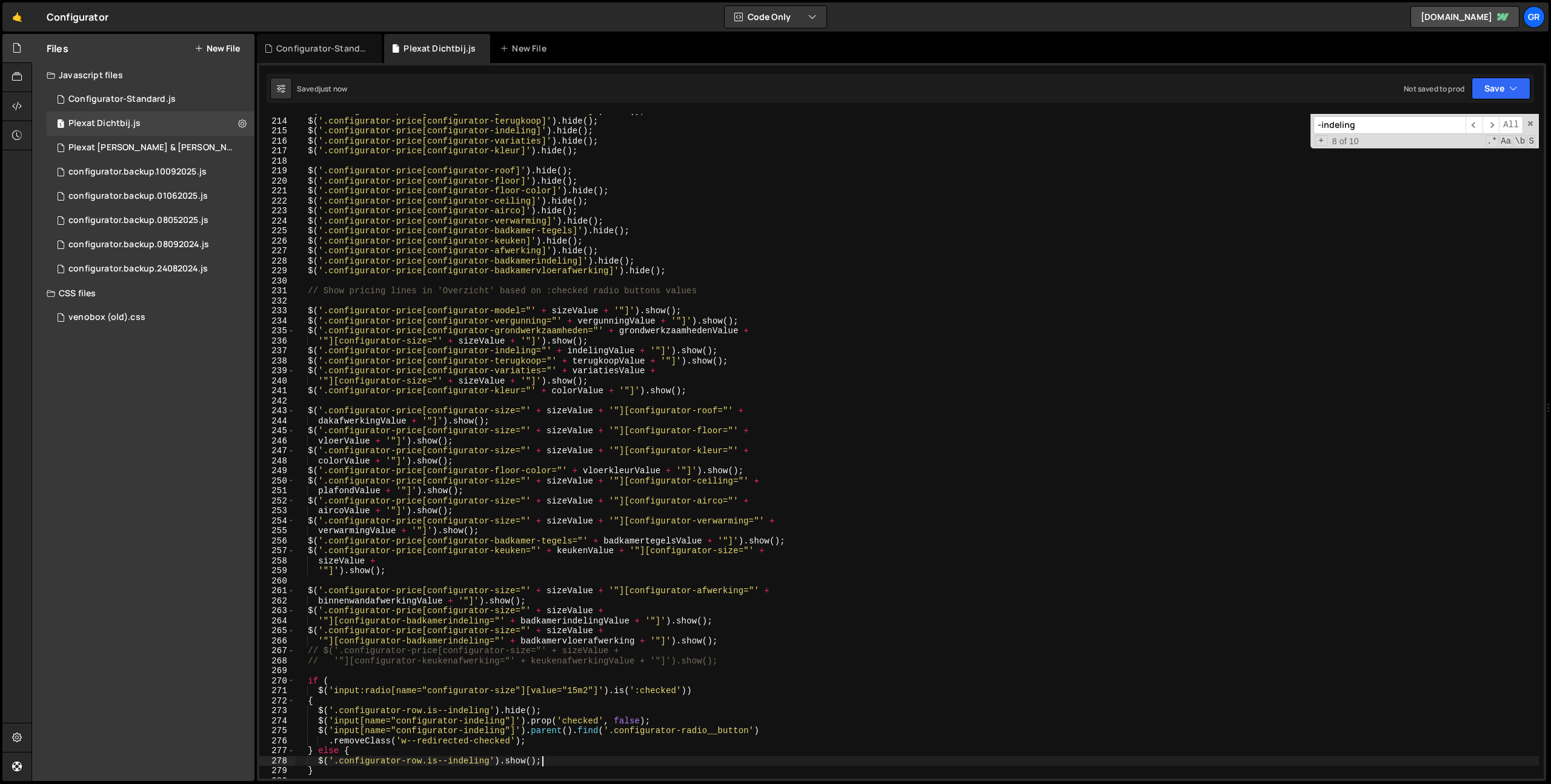
click at [792, 371] on div "$ ( '.configurator-price[configurator-grondwerkzaamheden]' ) . hide ( ) ; $ ( '…" at bounding box center [917, 448] width 1244 height 685
type textarea "$('.configurator-price[configurator-variaties="' + variatiesValue +"
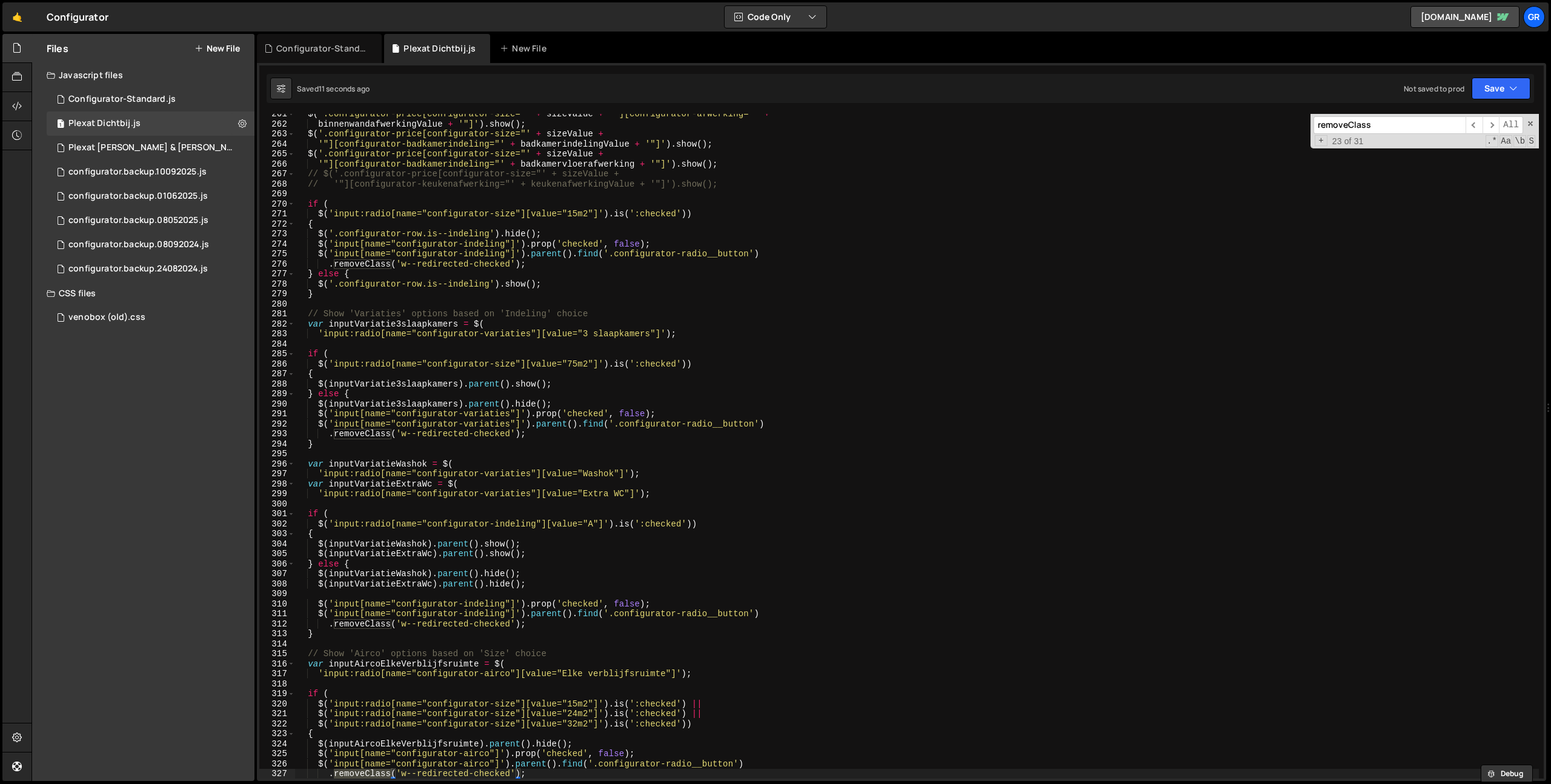
scroll to position [3226, 0]
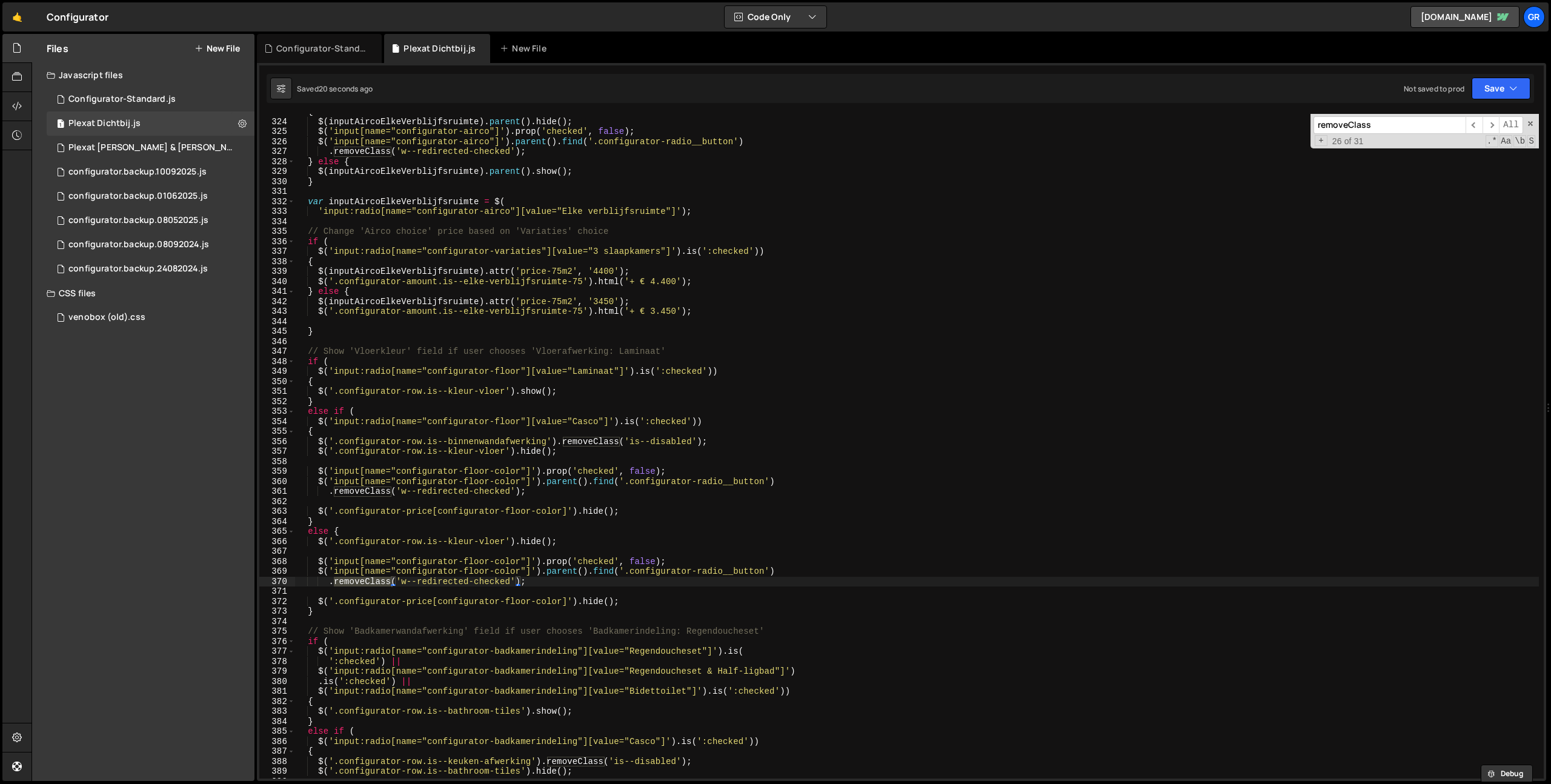
type input "removeClass"
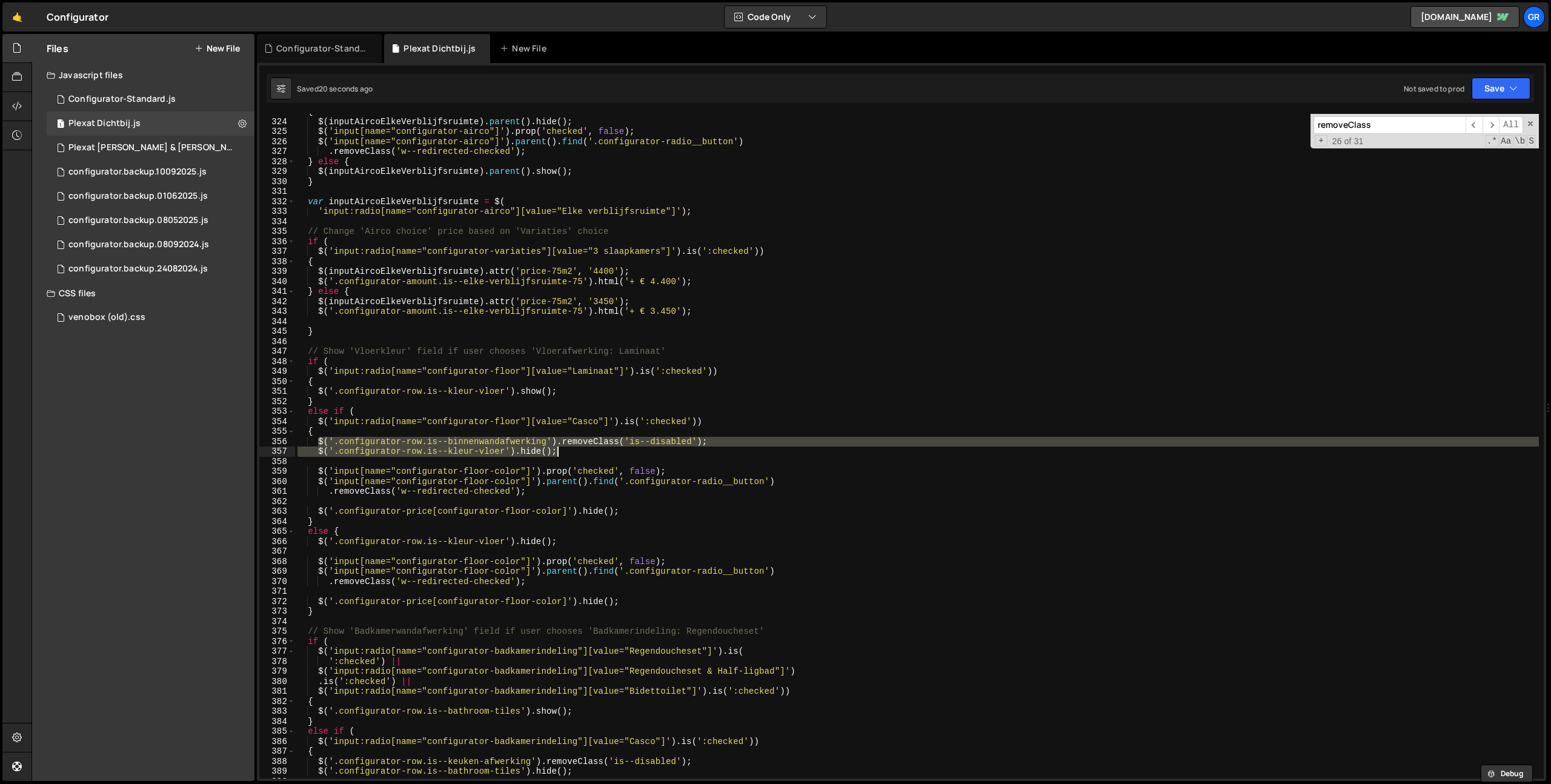
drag, startPoint x: 374, startPoint y: 444, endPoint x: 582, endPoint y: 454, distance: 208.2
click at [582, 454] on div "{ $ ( inputAircoElkeVerblijfsruimte ) . parent ( ) . hide ( ) ; $ ( 'input[name…" at bounding box center [917, 449] width 1244 height 685
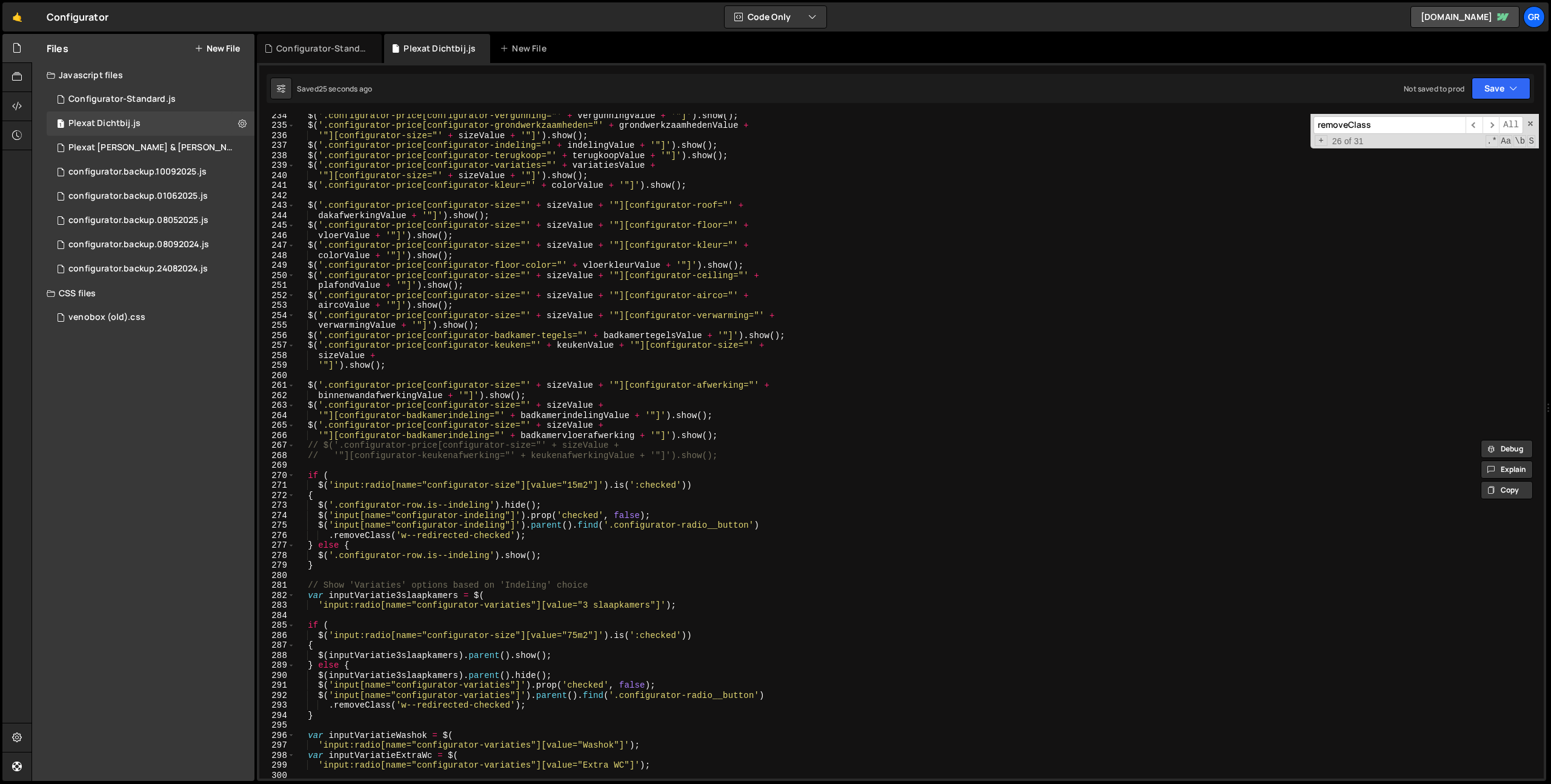
scroll to position [2330, 0]
click at [536, 537] on div "$ ( '.configurator-price[configurator-vergunning="' + vergunningValue + '"]' ) …" at bounding box center [917, 456] width 1244 height 685
type textarea ".removeClass('w--redirected-checked');"
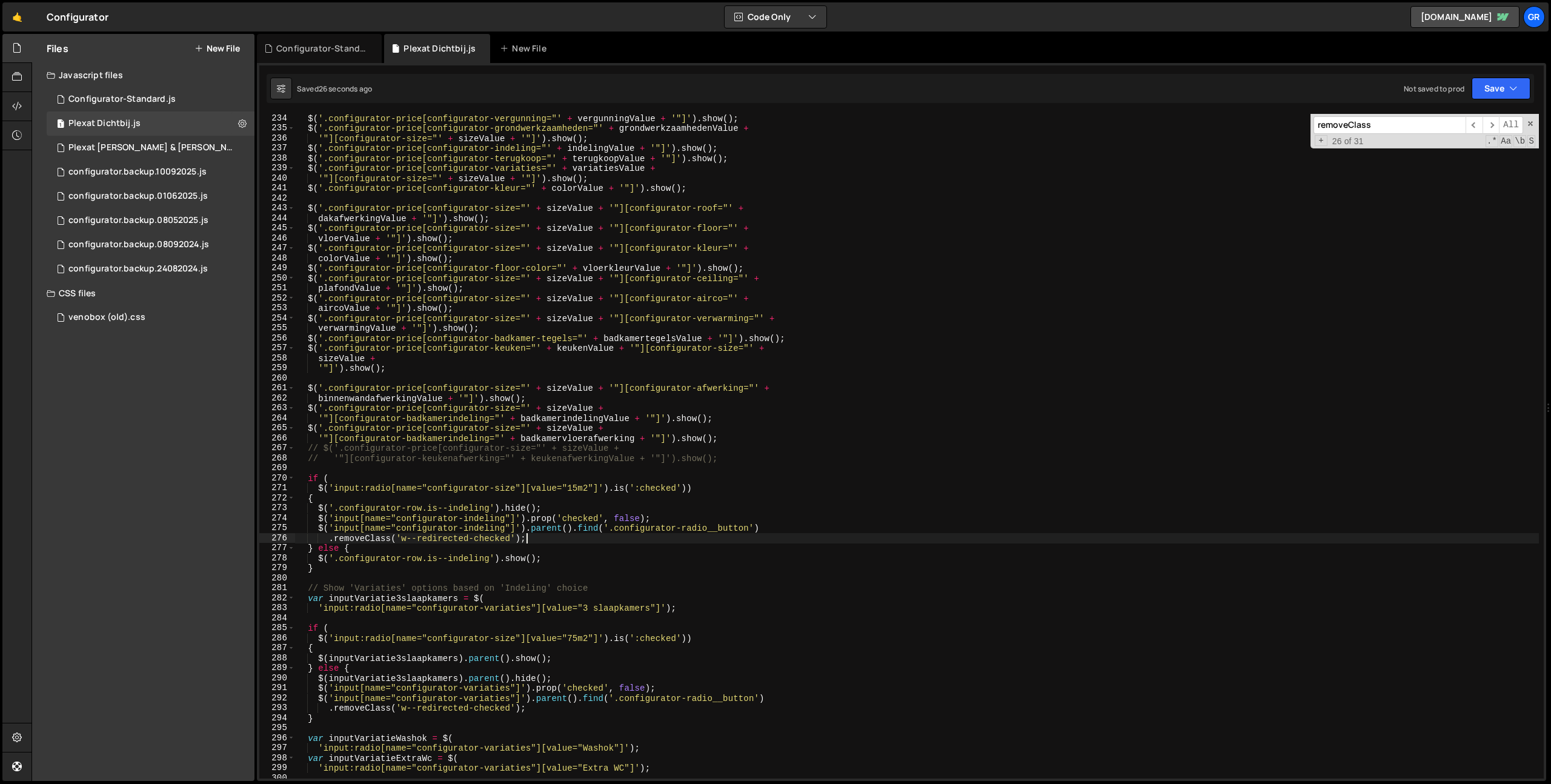
scroll to position [0, 1]
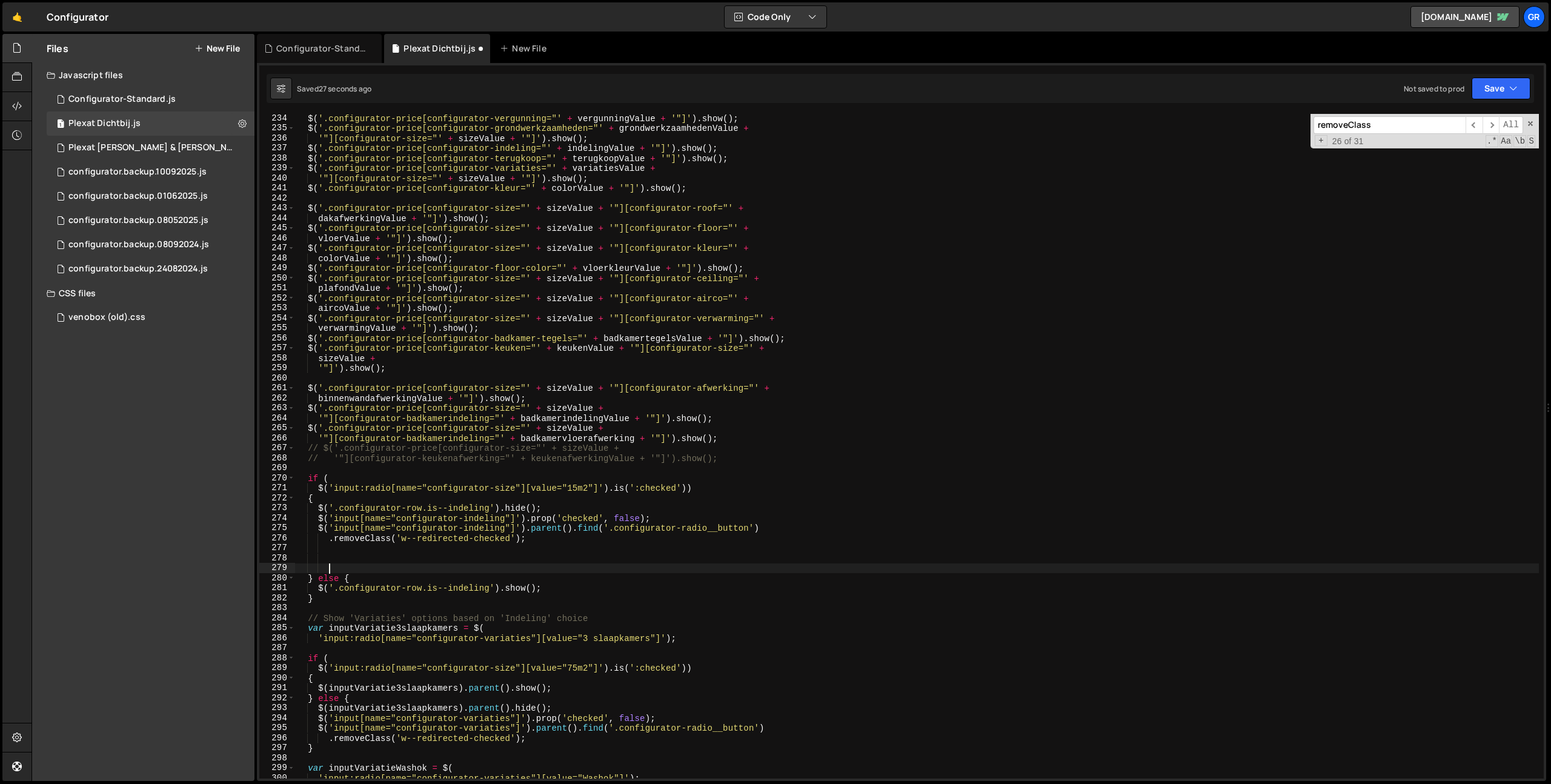
click at [418, 500] on div "$ ( '.configurator-price[configurator-vergunning="' + vergunningValue + '"]' ) …" at bounding box center [917, 456] width 1244 height 685
type textarea "{"
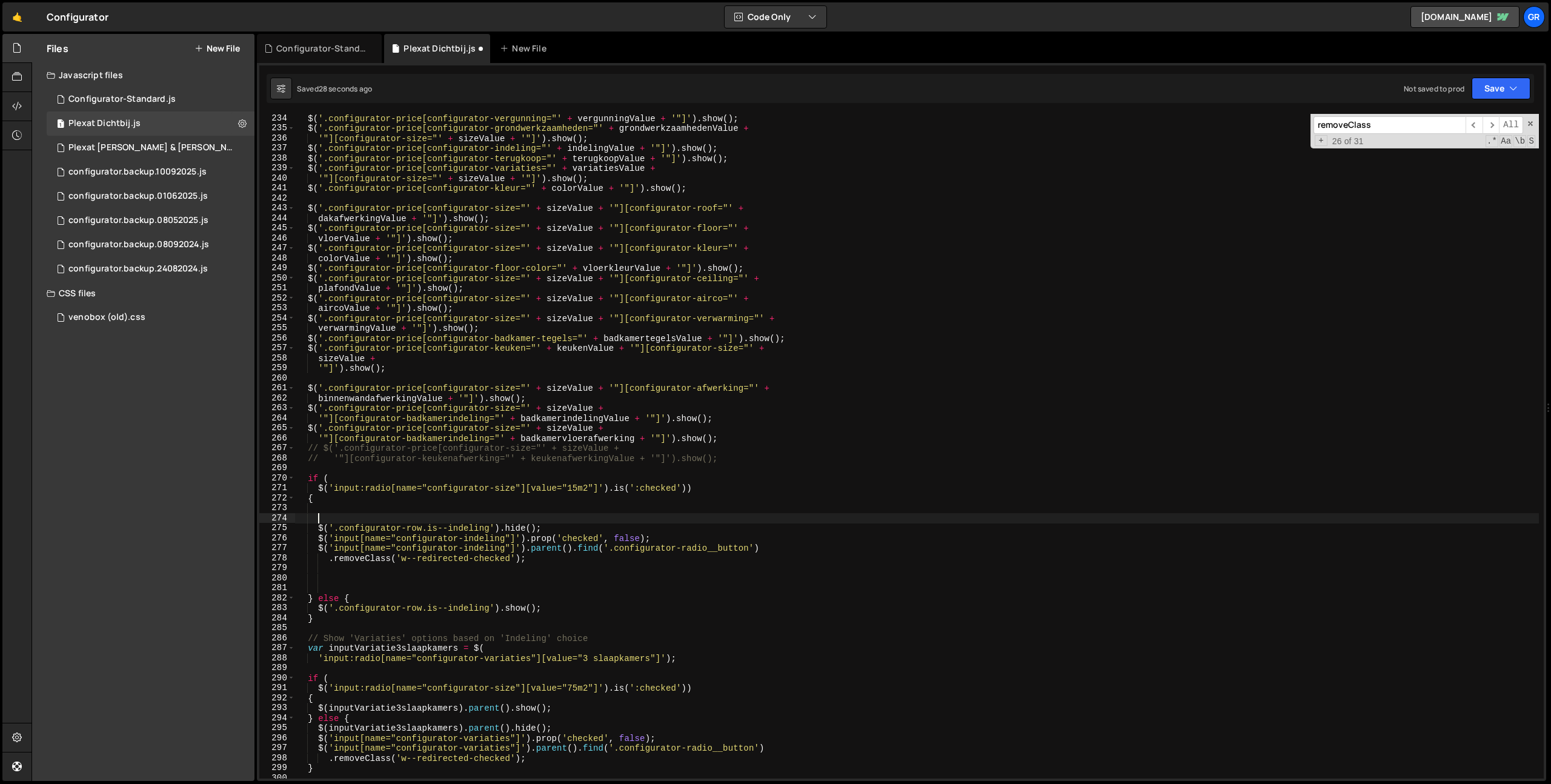
paste textarea "$('.configurator-row.is--kleur-vloer').hide();"
type textarea "$('.configurator-row.is--kleur-vloer').hide();"
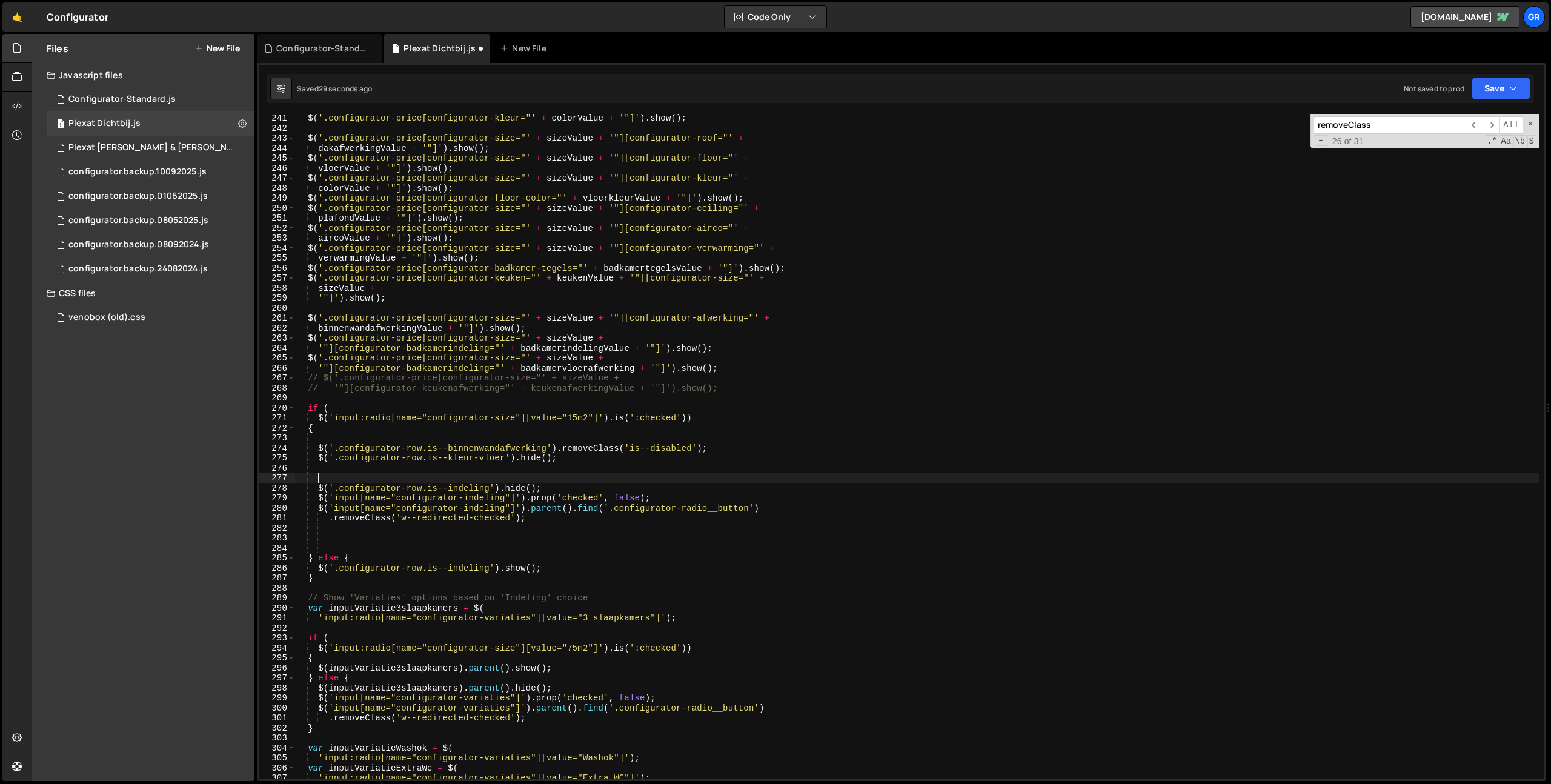
scroll to position [2402, 0]
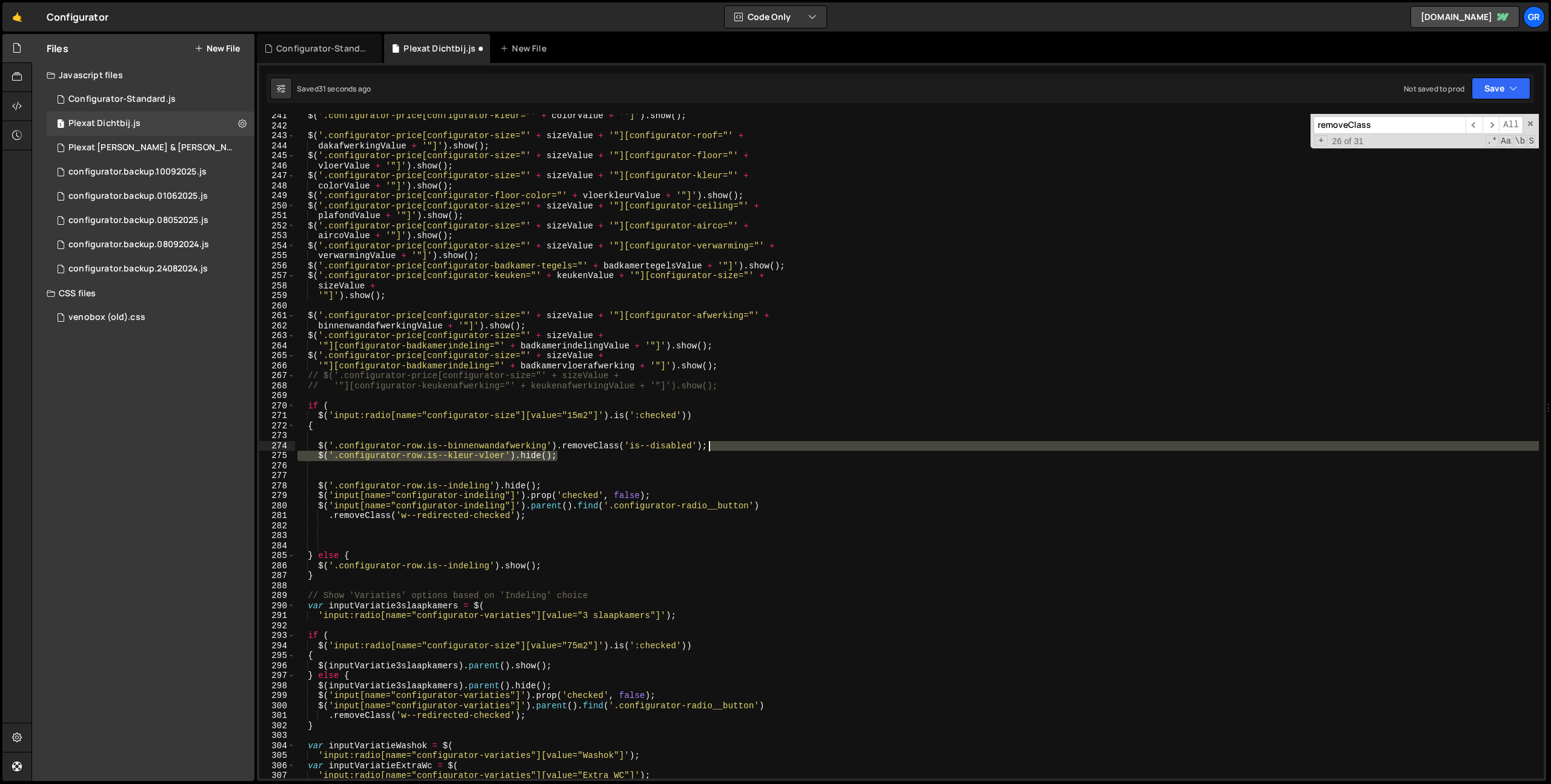
drag, startPoint x: 589, startPoint y: 456, endPoint x: 735, endPoint y: 448, distance: 146.2
click at [735, 448] on div "$ ( '.configurator-price[configurator-kleur="' + colorValue + '"]' ) . show ( )…" at bounding box center [917, 453] width 1244 height 685
type textarea "$('.configurator-row.is--binnenwandafwerking').removeClass('is--disabled');"
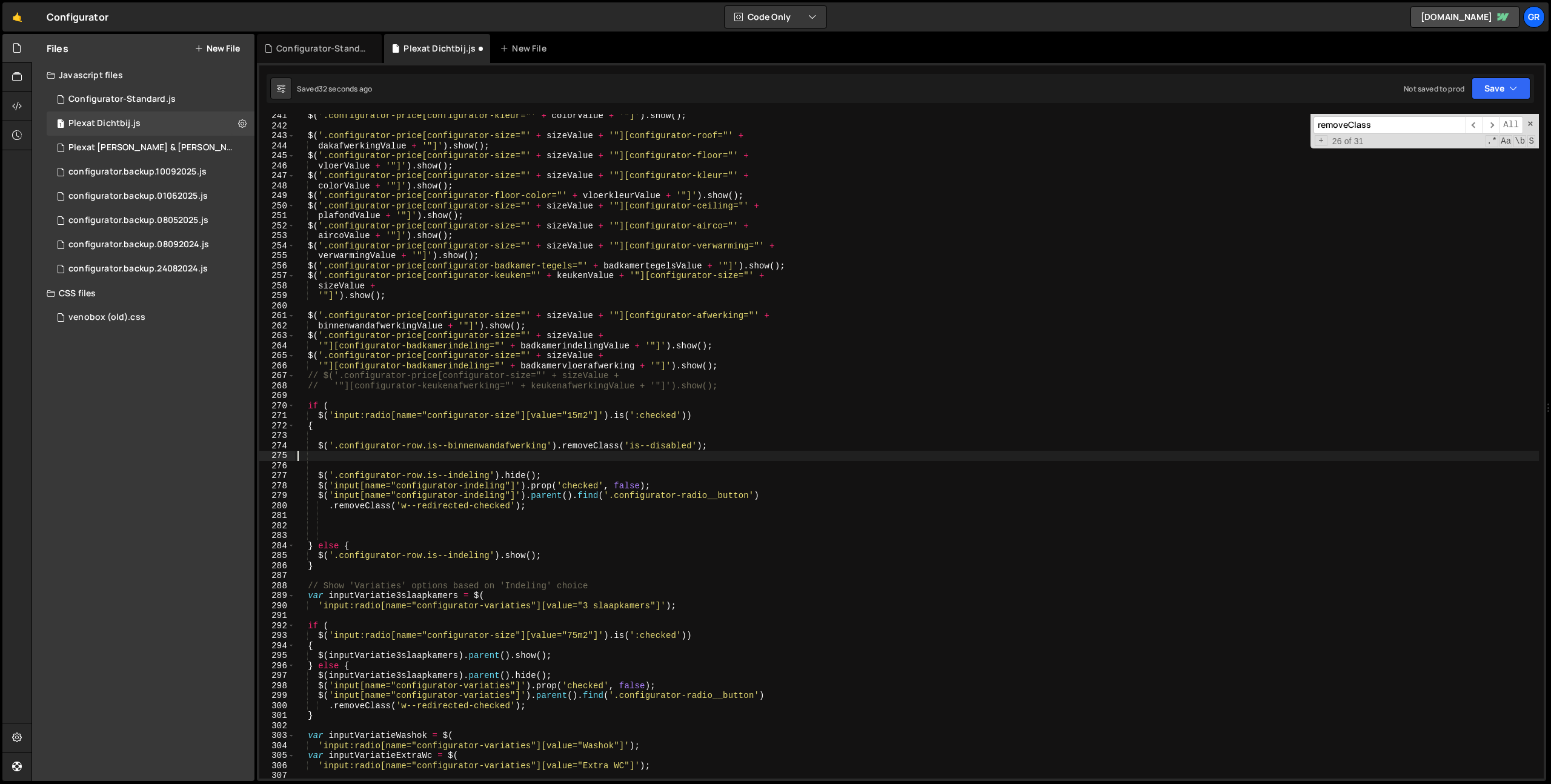
type textarea "$('.configurator-row.is--binnenwandafwerking').removeClass('is--disabled');"
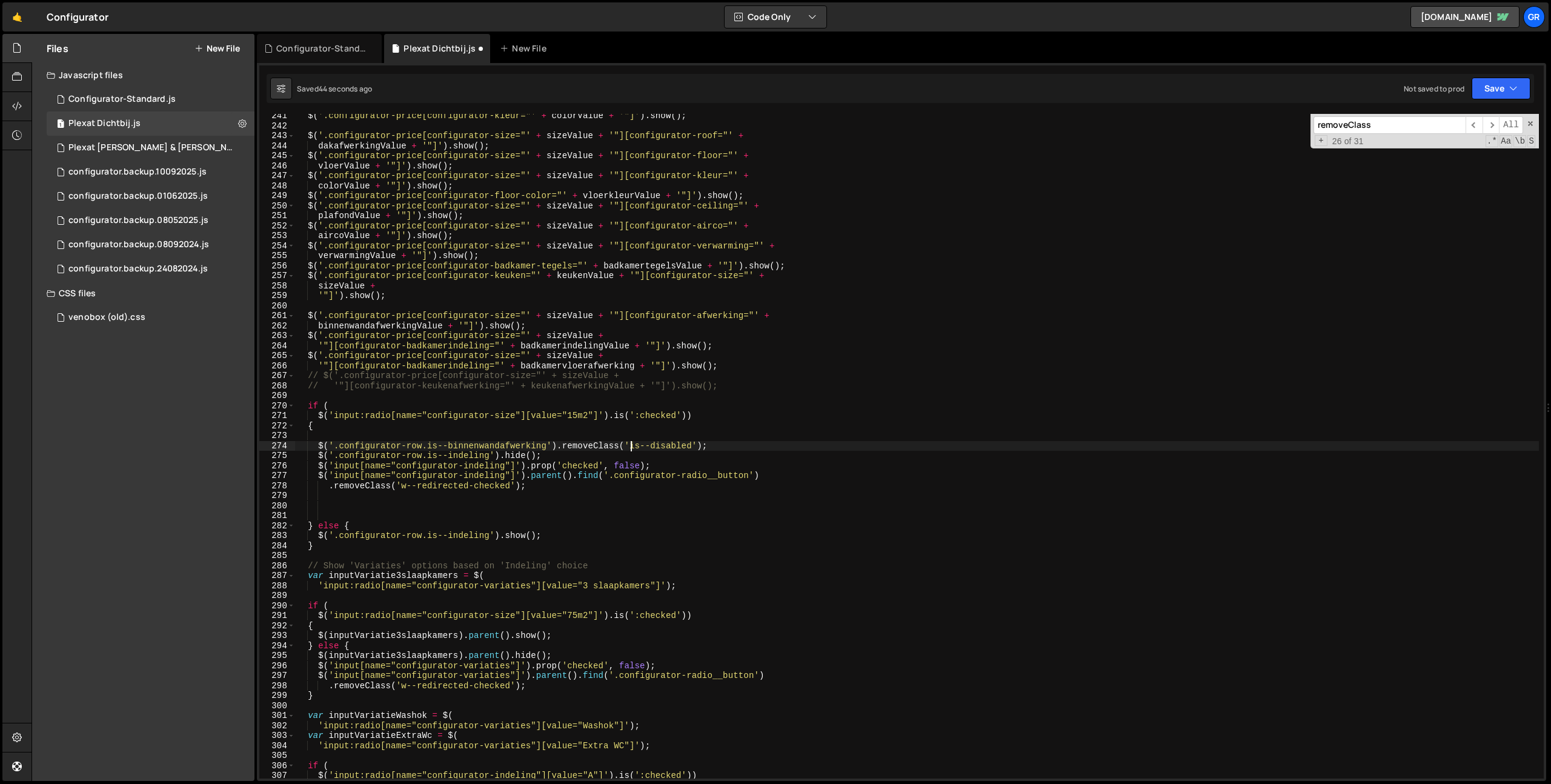
click at [631, 447] on div "$ ( '.configurator-price[configurator-kleur="' + colorValue + '"]' ) . show ( )…" at bounding box center [917, 453] width 1244 height 685
click at [693, 446] on div "$ ( '.configurator-price[configurator-kleur="' + colorValue + '"]' ) . show ( )…" at bounding box center [917, 453] width 1244 height 685
paste textarea "variaties"
click at [753, 448] on div "$ ( '.configurator-price[configurator-kleur="' + colorValue + '"]' ) . show ( )…" at bounding box center [917, 453] width 1244 height 685
click at [507, 446] on div "$ ( '.configurator-price[configurator-kleur="' + colorValue + '"]' ) . show ( )…" at bounding box center [917, 453] width 1244 height 685
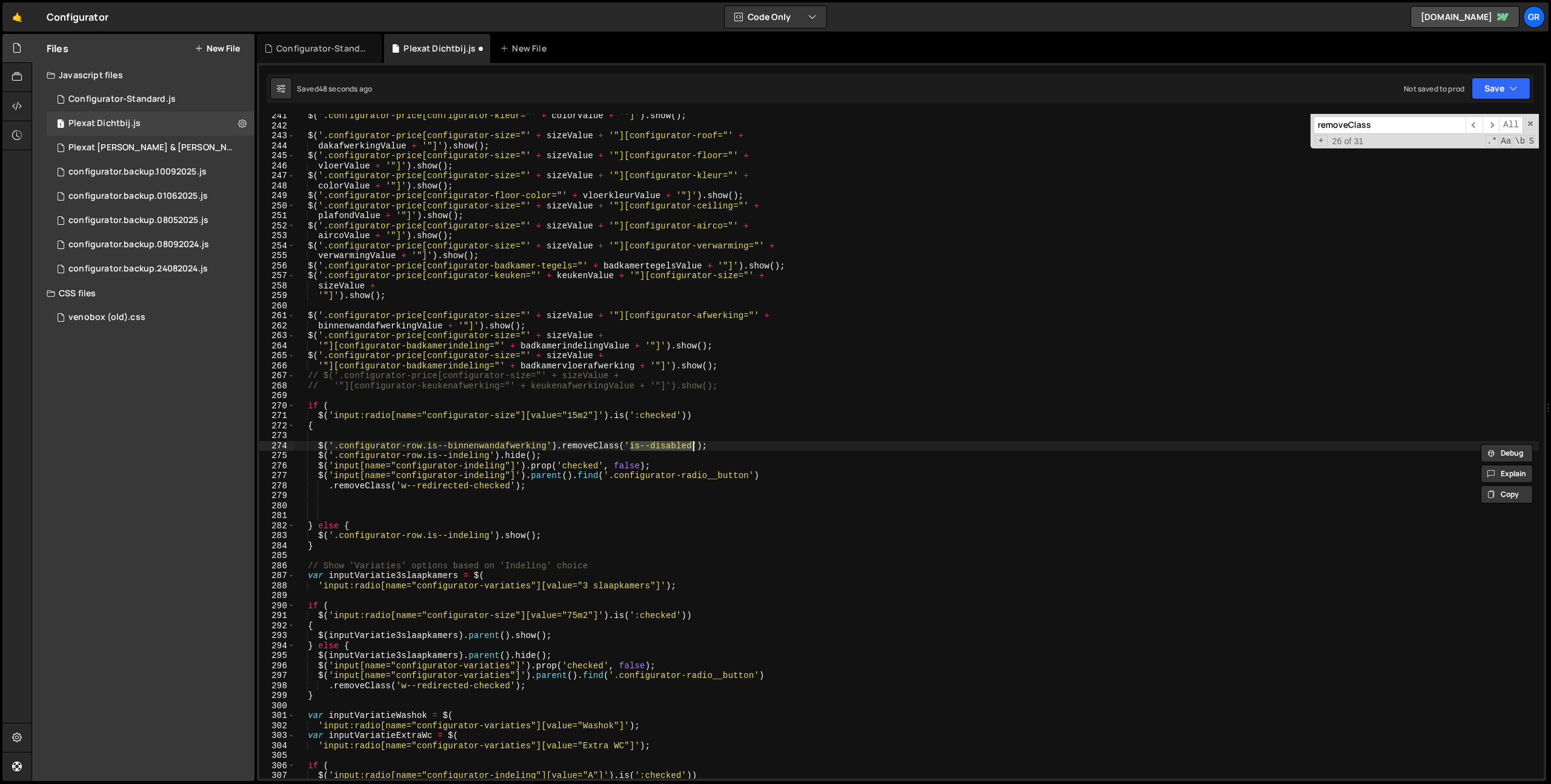
click at [507, 446] on div "$ ( '.configurator-price[configurator-kleur="' + colorValue + '"]' ) . show ( )…" at bounding box center [917, 453] width 1244 height 685
click at [552, 458] on div "$ ( '.configurator-price[configurator-kleur="' + colorValue + '"]' ) . show ( )…" at bounding box center [917, 453] width 1244 height 685
type textarea "$('.configurator-row.is--indeling').hide();"
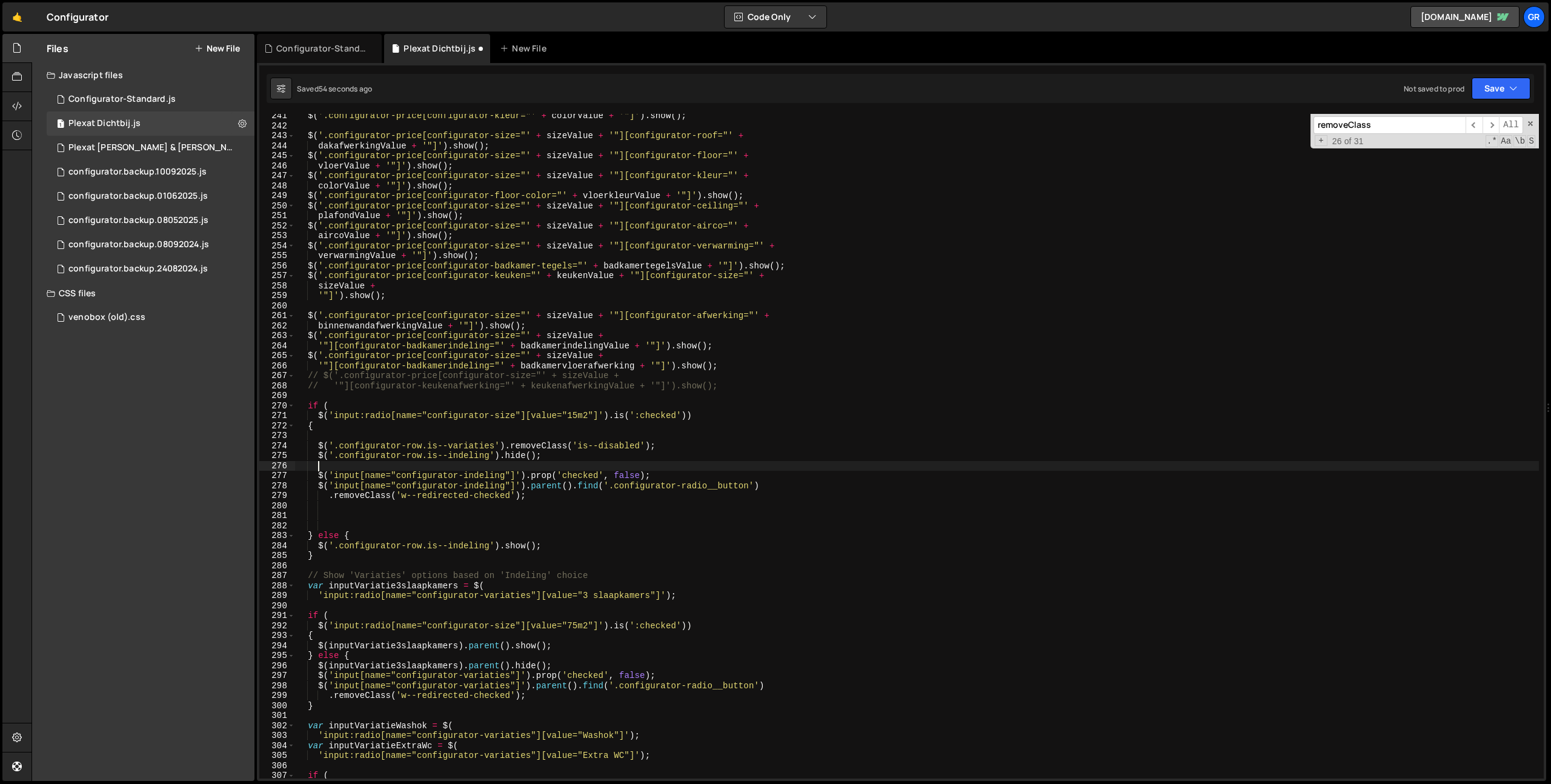
click at [1492, 108] on div "241 242 243 244 245 246 247 248 249 250 251 252 253 254 255 256 257 258 259 260…" at bounding box center [902, 422] width 1289 height 718
type textarea "$('input[name="configurator-indeling"]').parent().find('.configurator-radio__bu…"
click at [720, 489] on div "$ ( '.configurator-price[configurator-kleur="' + colorValue + '"]' ) . show ( )…" at bounding box center [917, 453] width 1244 height 685
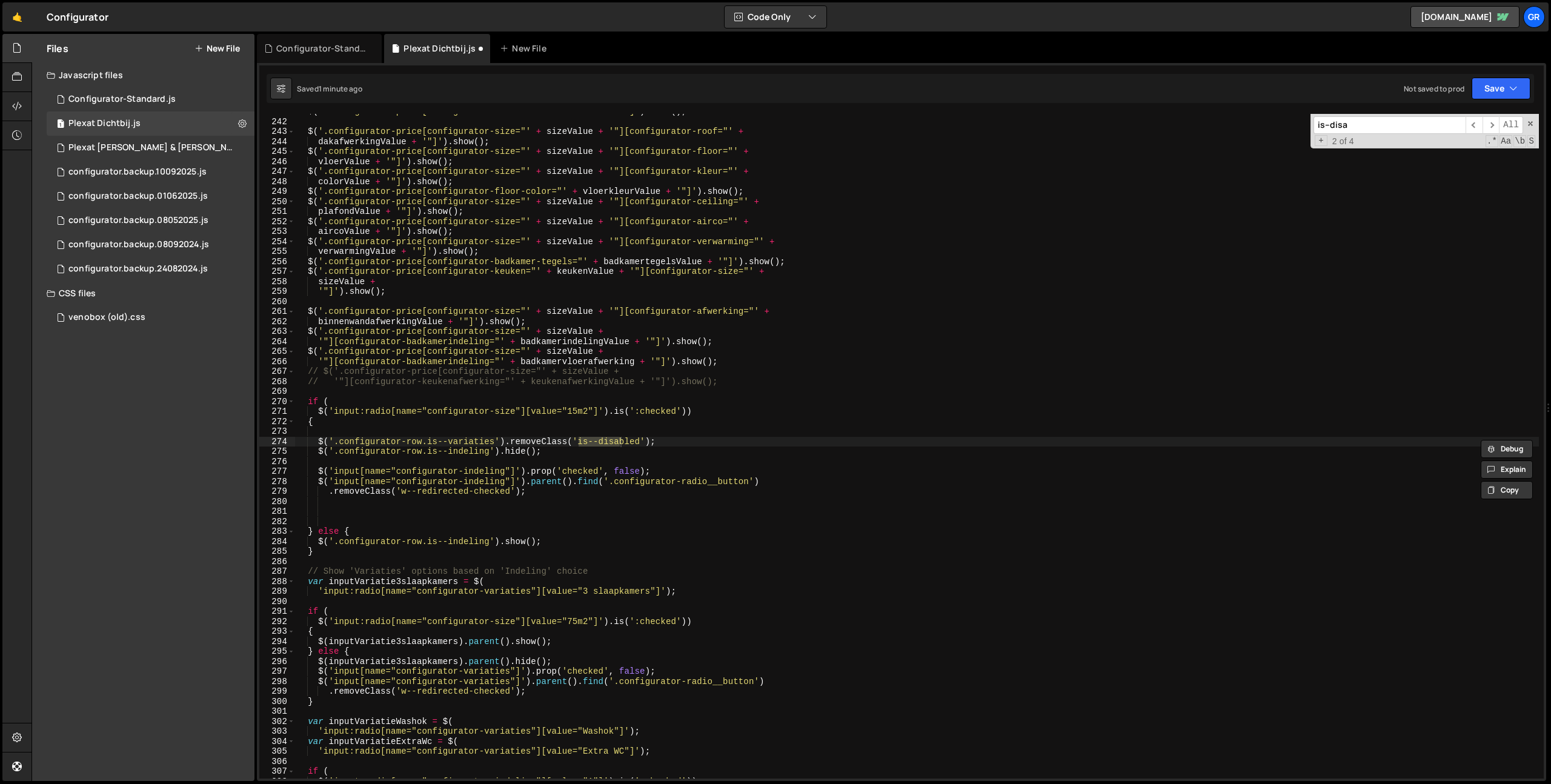
scroll to position [2406, 0]
type input "is--disa"
drag, startPoint x: 1488, startPoint y: 89, endPoint x: 1426, endPoint y: 141, distance: 80.9
click at [1487, 89] on button "Save" at bounding box center [1501, 88] width 59 height 22
click at [1422, 141] on button "Save to Staging S Saved 1 minute ago" at bounding box center [1460, 125] width 145 height 39
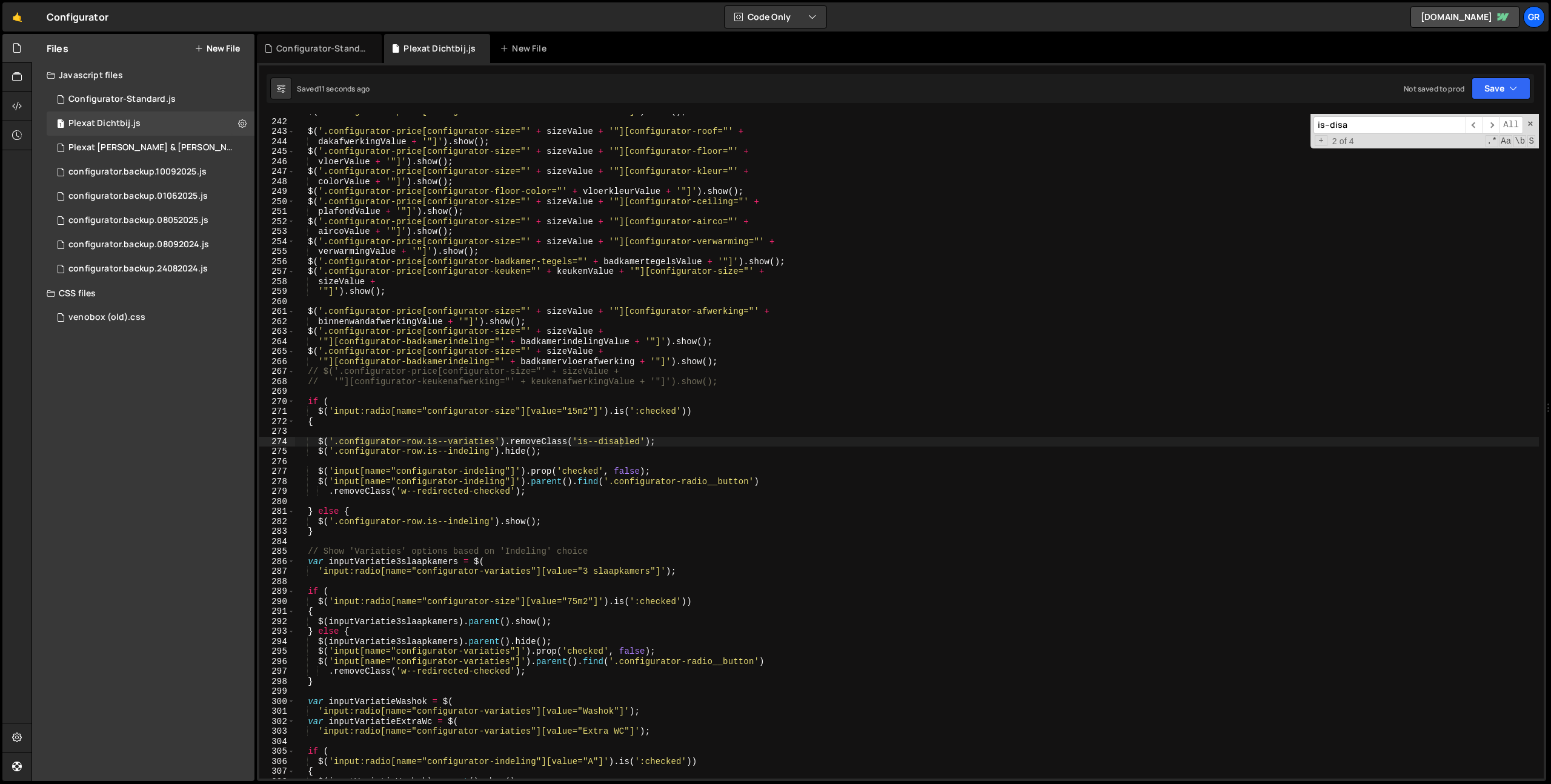
type textarea "$('.configurator-row.is--indeling').hide();"
click at [573, 446] on div "$ ( '.configurator-price[configurator-kleur="' + colorValue + '"]' ) . show ( )…" at bounding box center [917, 449] width 1244 height 685
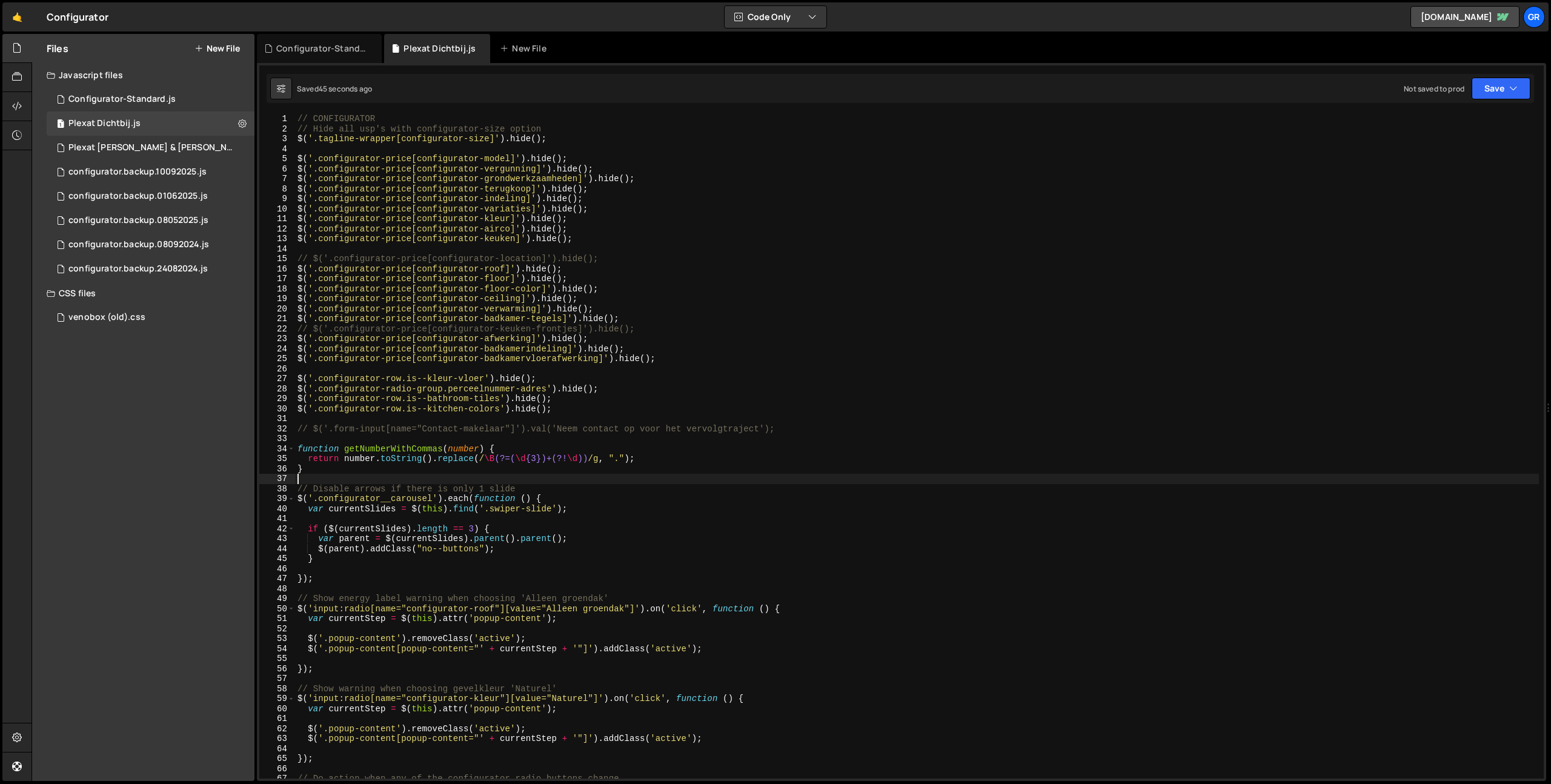
click at [721, 474] on div "// CONFIGURATOR // Hide all usp's with configurator-size option $ ( '.tagline-w…" at bounding box center [917, 456] width 1244 height 685
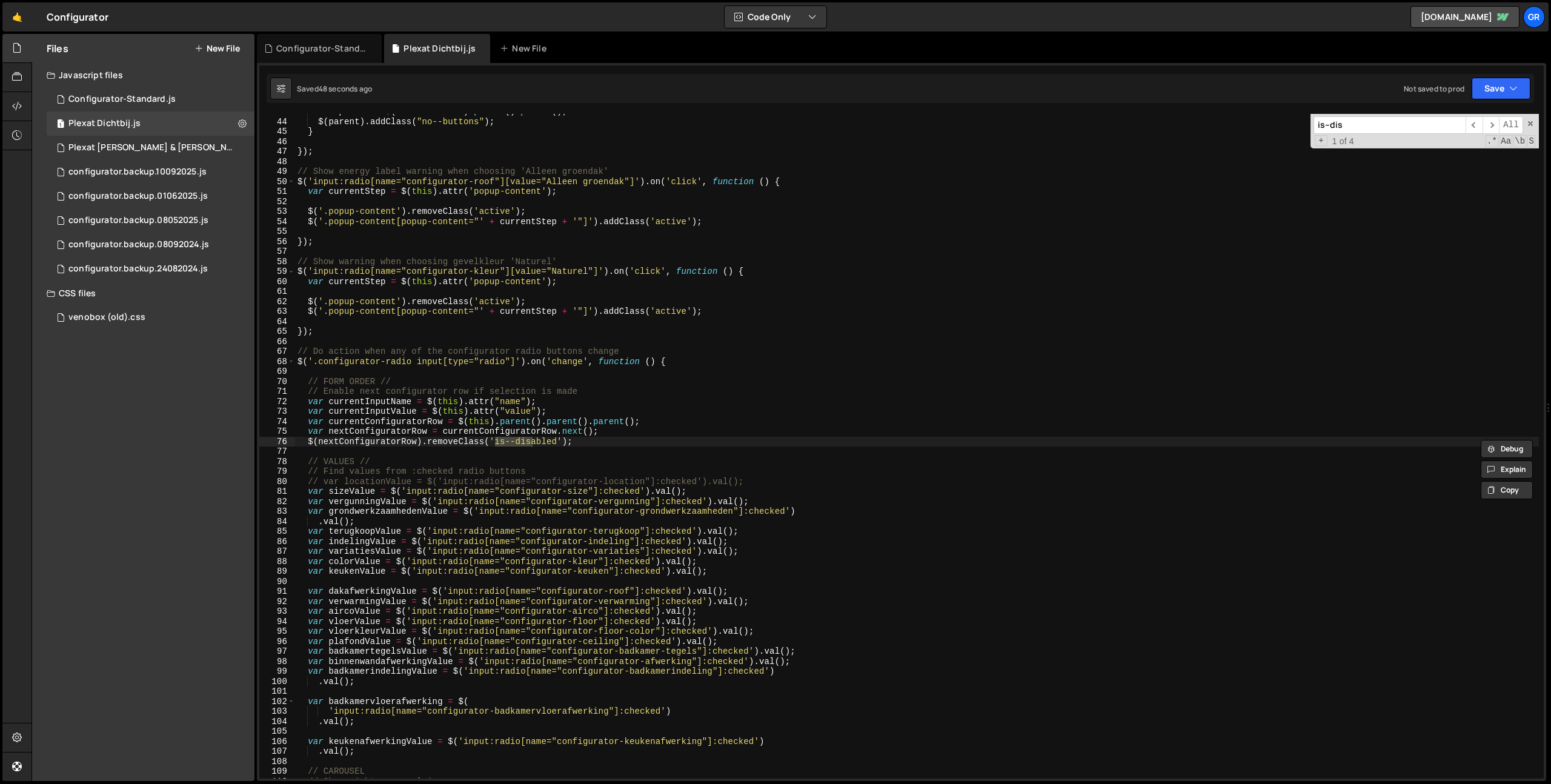
scroll to position [2406, 0]
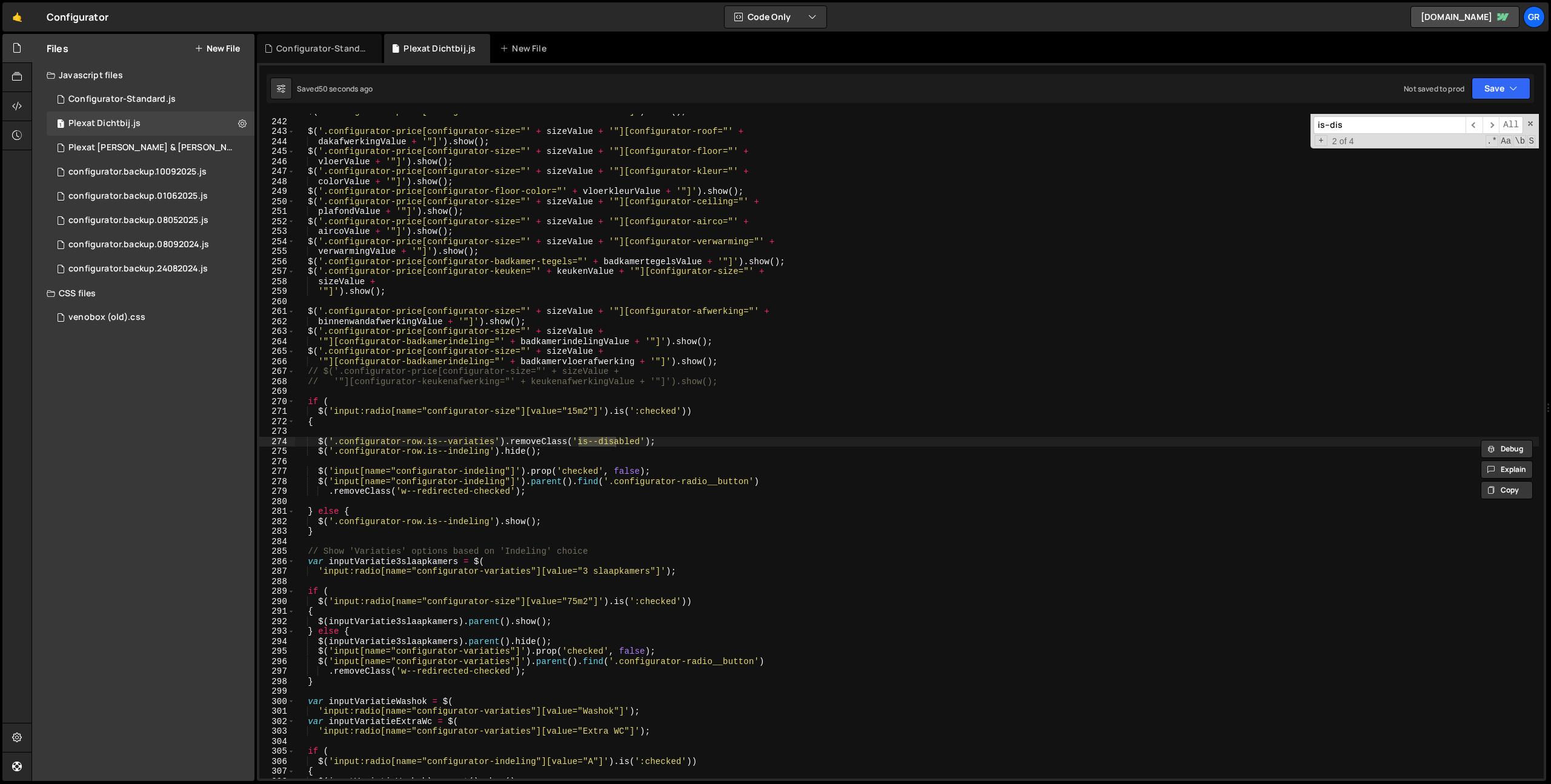
type input "is--dis"
type textarea "$('.configurator-row.is--variaties').removeClass('is--disabled');"
click at [316, 442] on div "$ ( '.configurator-price[configurator-kleur="' + colorValue + '"]' ) . show ( )…" at bounding box center [917, 449] width 1244 height 685
